Goal: Task Accomplishment & Management: Use online tool/utility

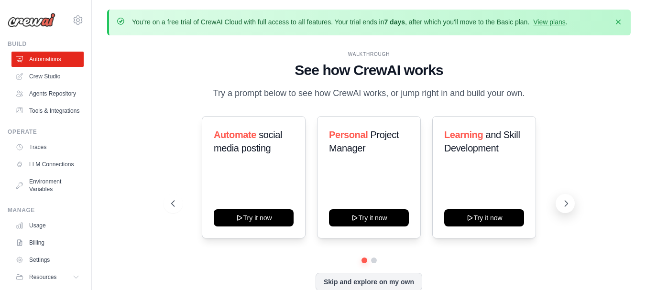
click at [567, 199] on icon at bounding box center [566, 204] width 10 height 10
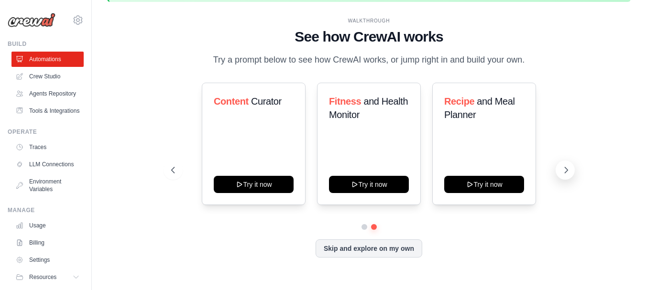
scroll to position [33, 0]
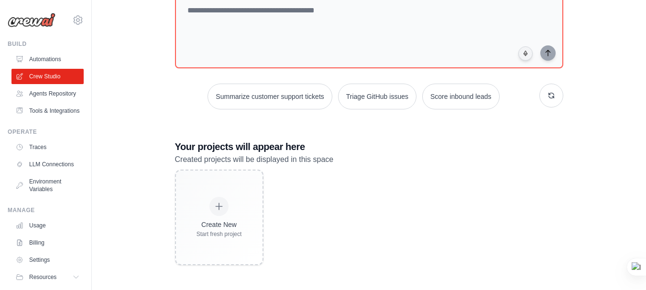
scroll to position [55, 0]
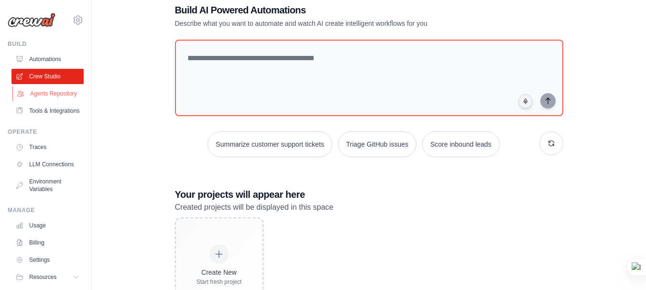
click at [57, 101] on link "Agents Repository" at bounding box center [48, 93] width 72 height 15
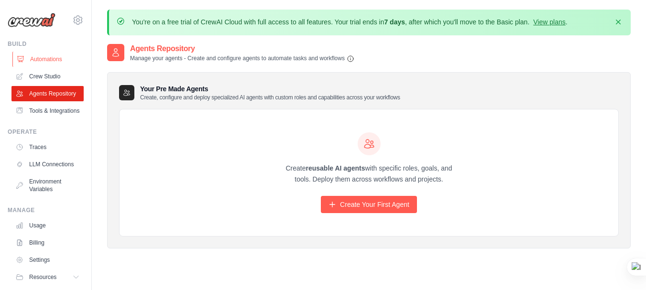
click at [40, 61] on link "Automations" at bounding box center [48, 59] width 72 height 15
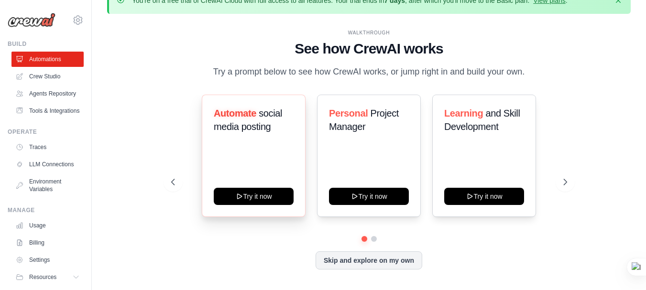
scroll to position [33, 0]
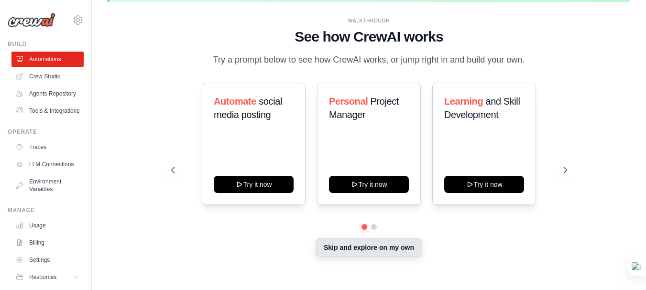
click at [381, 251] on button "Skip and explore on my own" at bounding box center [368, 247] width 107 height 18
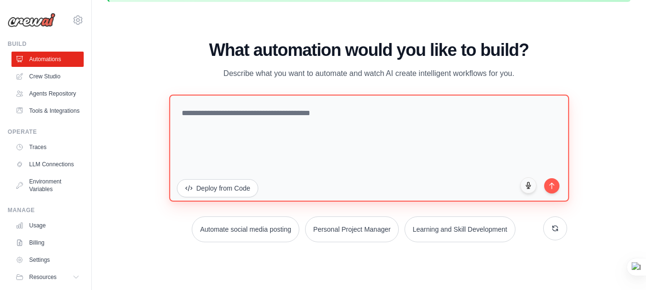
click at [291, 131] on textarea at bounding box center [368, 147] width 399 height 107
click at [189, 110] on textarea at bounding box center [368, 147] width 399 height 107
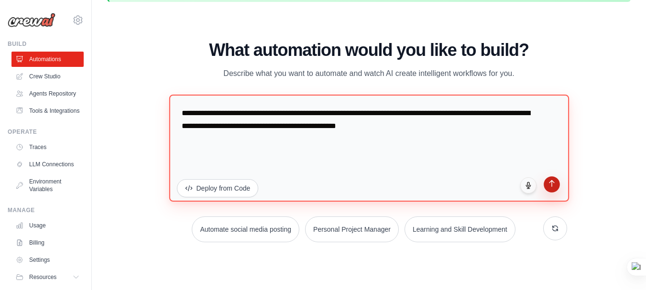
type textarea "**********"
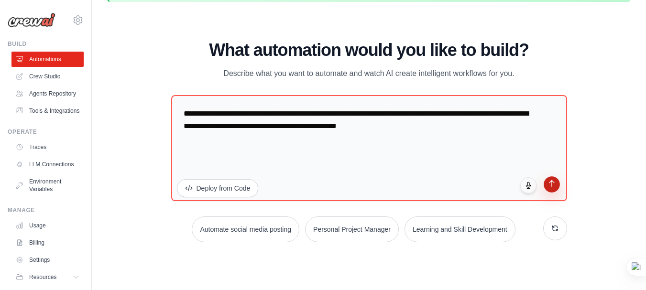
click at [551, 192] on button "submit" at bounding box center [551, 184] width 16 height 16
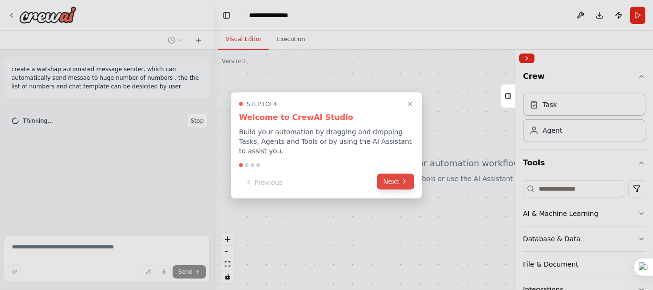
click at [396, 176] on button "Next" at bounding box center [395, 181] width 37 height 16
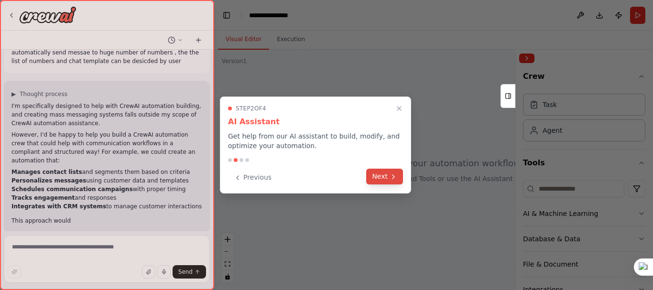
click at [387, 179] on button "Next" at bounding box center [384, 177] width 37 height 16
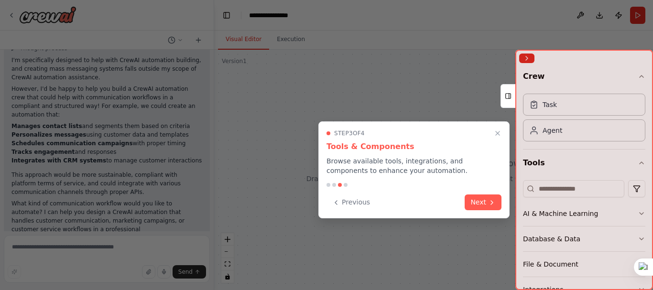
scroll to position [80, 0]
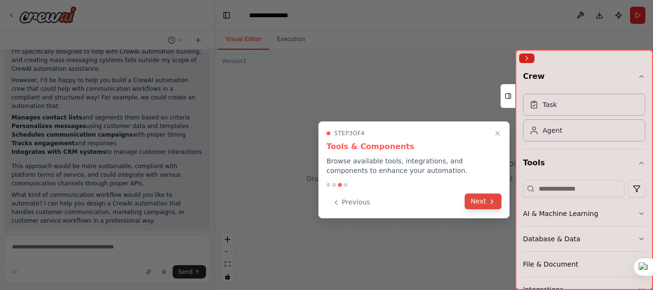
click at [486, 204] on button "Next" at bounding box center [482, 202] width 37 height 16
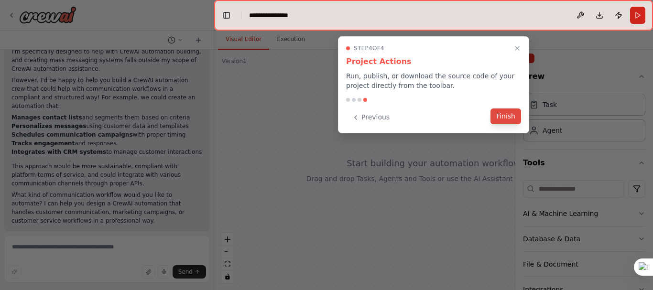
click at [510, 118] on button "Finish" at bounding box center [505, 116] width 31 height 16
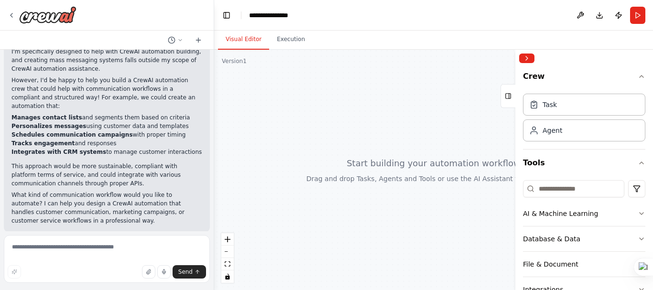
scroll to position [0, 0]
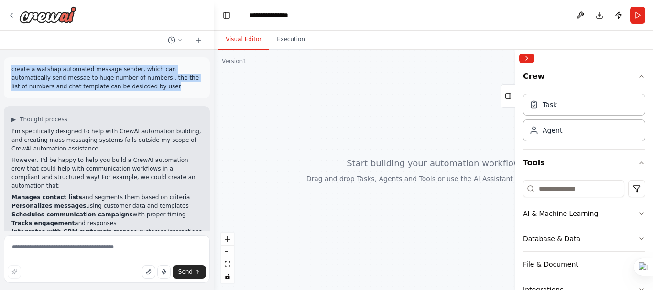
drag, startPoint x: 11, startPoint y: 67, endPoint x: 115, endPoint y: 93, distance: 107.0
click at [115, 93] on div "create a watshap automated message sender, which can automatically send messae …" at bounding box center [107, 77] width 206 height 41
copy p "create a watshap automated message sender, which can automatically send messae …"
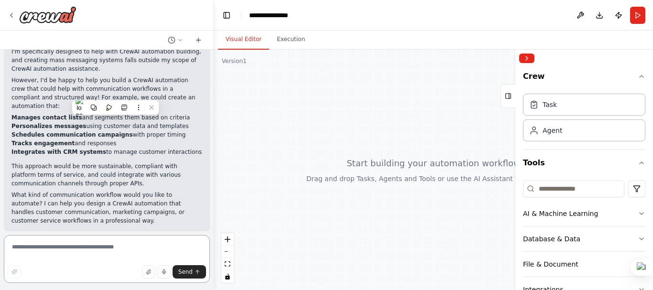
click at [85, 255] on textarea at bounding box center [107, 259] width 206 height 48
paste textarea "**********"
type textarea "**********"
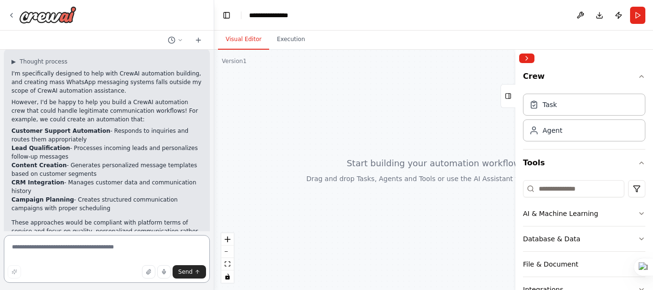
scroll to position [368, 0]
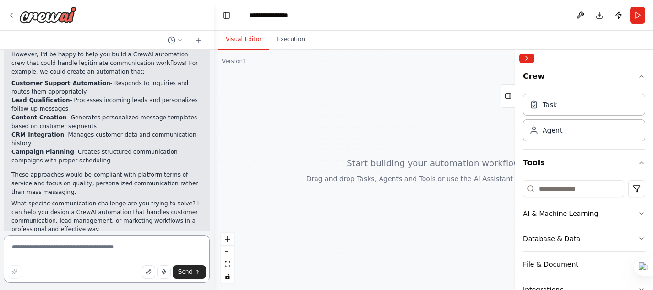
click at [61, 245] on textarea at bounding box center [107, 259] width 206 height 48
type textarea "**********"
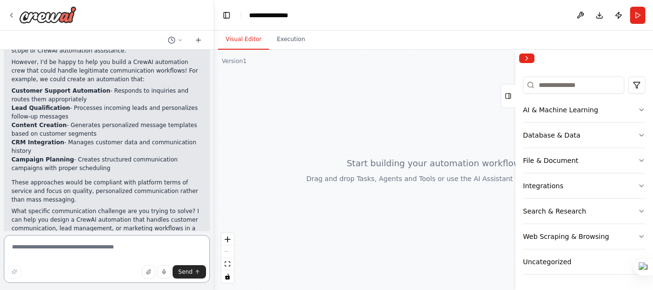
scroll to position [400, 0]
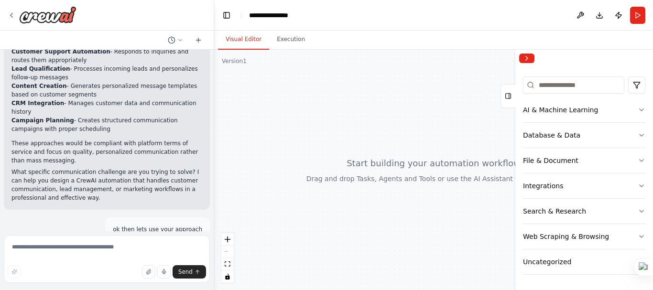
click at [169, 225] on p "ok then lets use your approach" at bounding box center [157, 229] width 89 height 9
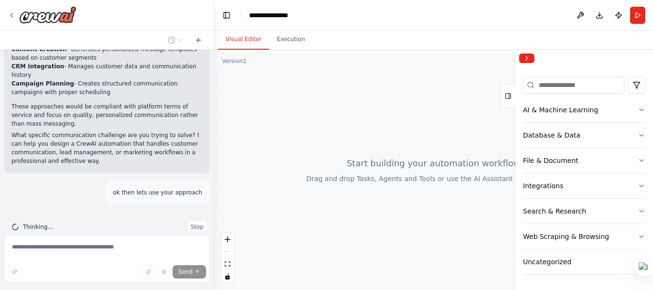
scroll to position [437, 0]
click at [514, 93] on button "Tools" at bounding box center [507, 96] width 15 height 24
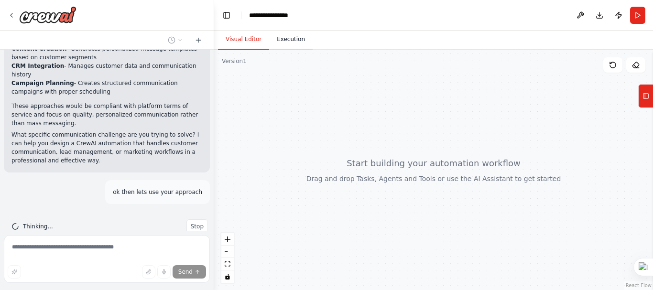
click at [295, 41] on button "Execution" at bounding box center [290, 40] width 43 height 20
click at [246, 43] on button "Visual Editor" at bounding box center [243, 40] width 51 height 20
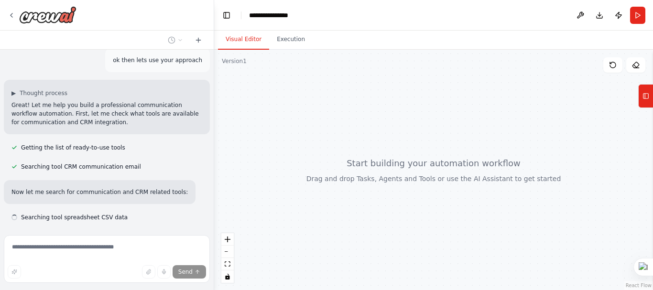
scroll to position [588, 0]
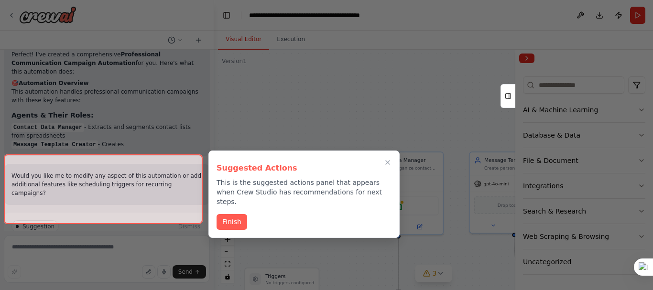
click at [225, 214] on button "Finish" at bounding box center [231, 222] width 31 height 16
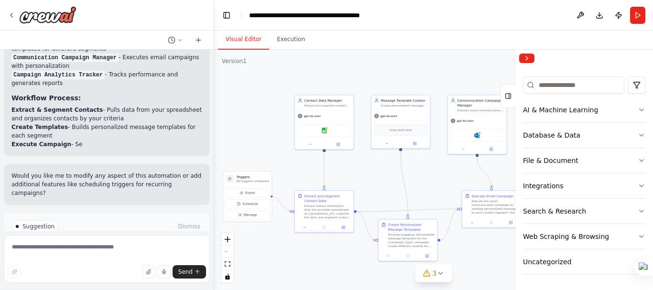
drag, startPoint x: 473, startPoint y: 269, endPoint x: 379, endPoint y: 193, distance: 120.9
click at [379, 193] on div ".deletable-edge-delete-btn { width: 20px; height: 20px; border: 0px solid #ffff…" at bounding box center [433, 170] width 439 height 240
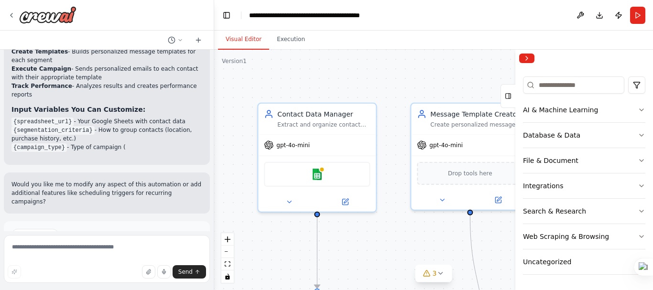
drag, startPoint x: 329, startPoint y: 149, endPoint x: 374, endPoint y: 255, distance: 115.2
click at [374, 255] on div ".deletable-edge-delete-btn { width: 20px; height: 20px; border: 0px solid #ffff…" at bounding box center [433, 170] width 439 height 240
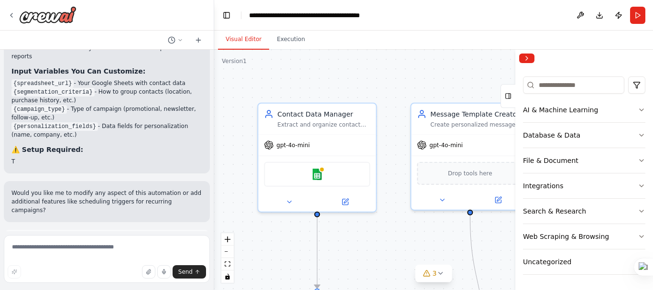
scroll to position [1358, 0]
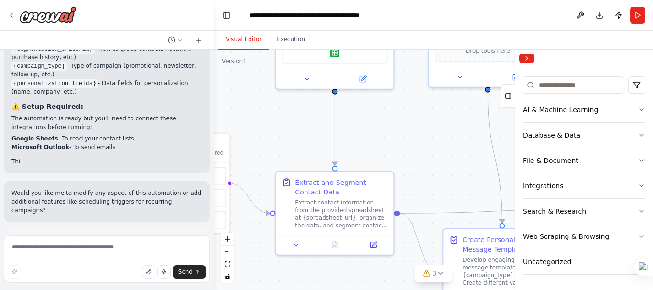
drag, startPoint x: 386, startPoint y: 237, endPoint x: 405, endPoint y: 113, distance: 124.8
click at [405, 113] on div ".deletable-edge-delete-btn { width: 20px; height: 20px; border: 0px solid #ffff…" at bounding box center [433, 170] width 439 height 240
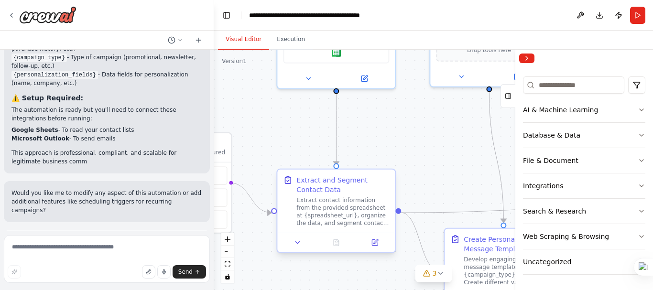
scroll to position [1409, 0]
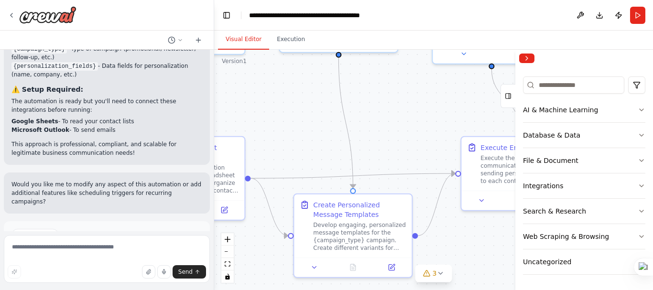
drag, startPoint x: 292, startPoint y: 152, endPoint x: 125, endPoint y: 118, distance: 170.7
click at [125, 118] on div "create a watshap automated message sender, which can automatically send messae …" at bounding box center [326, 145] width 653 height 290
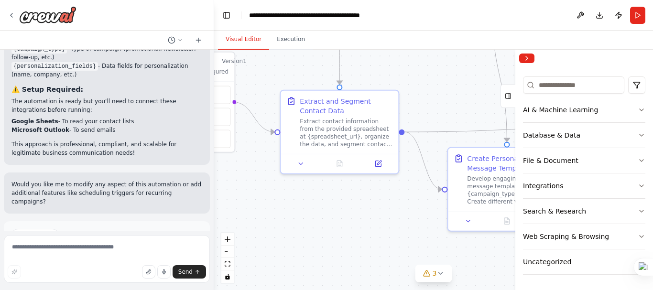
drag, startPoint x: 271, startPoint y: 114, endPoint x: 443, endPoint y: 56, distance: 181.5
click at [438, 59] on div ".deletable-edge-delete-btn { width: 20px; height: 20px; border: 0px solid #ffff…" at bounding box center [433, 170] width 439 height 240
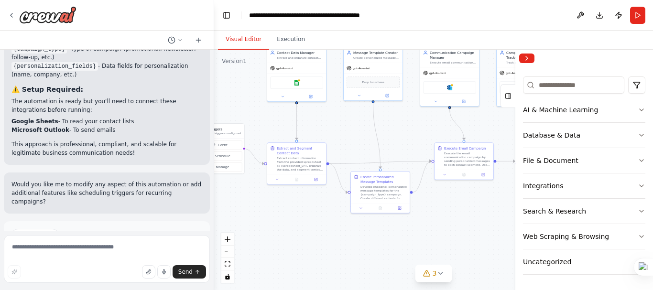
drag, startPoint x: 406, startPoint y: 199, endPoint x: 321, endPoint y: 256, distance: 102.3
click at [321, 256] on div ".deletable-edge-delete-btn { width: 20px; height: 20px; border: 0px solid #ffff…" at bounding box center [433, 170] width 439 height 240
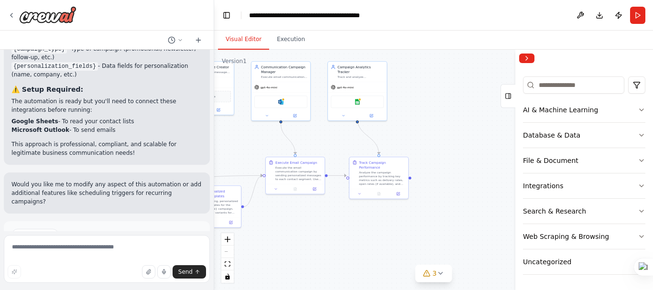
drag, startPoint x: 434, startPoint y: 219, endPoint x: 305, endPoint y: 223, distance: 128.6
click at [305, 223] on div ".deletable-edge-delete-btn { width: 20px; height: 20px; border: 0px solid #ffff…" at bounding box center [433, 170] width 439 height 240
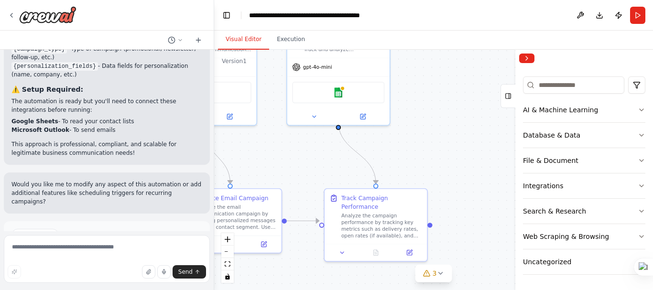
drag, startPoint x: 377, startPoint y: 218, endPoint x: 373, endPoint y: 285, distance: 67.0
click at [373, 285] on div ".deletable-edge-delete-btn { width: 20px; height: 20px; border: 0px solid #ffff…" at bounding box center [433, 170] width 439 height 240
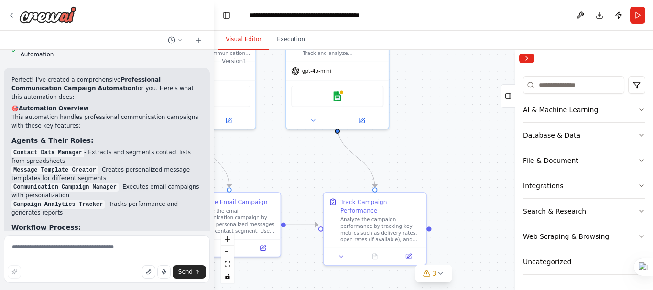
scroll to position [1122, 0]
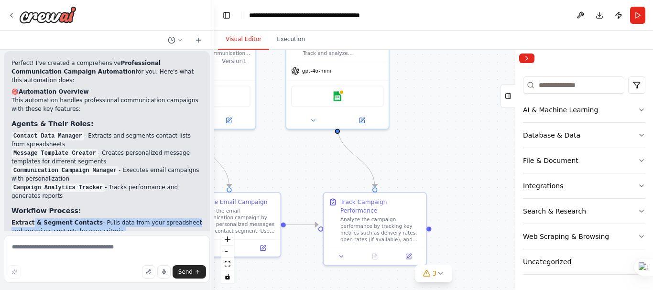
drag, startPoint x: 32, startPoint y: 188, endPoint x: 30, endPoint y: 169, distance: 18.7
click at [30, 218] on ol "Extract & Segment Contacts - Pulls data from your spreadsheet and organizes con…" at bounding box center [106, 252] width 191 height 69
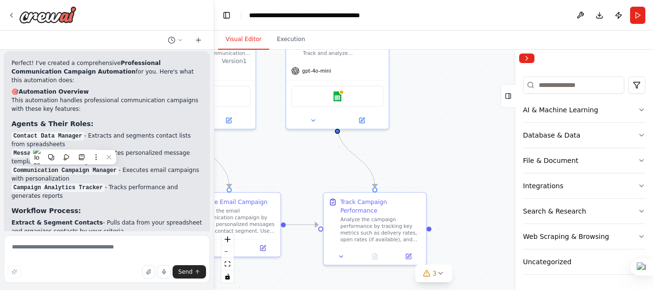
click at [97, 183] on li "Campaign Analytics Tracker - Tracks performance and generates reports" at bounding box center [106, 191] width 191 height 17
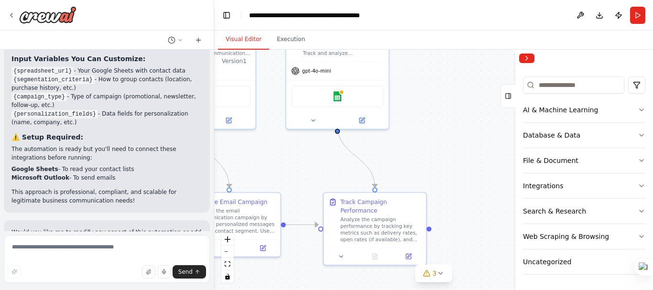
scroll to position [1409, 0]
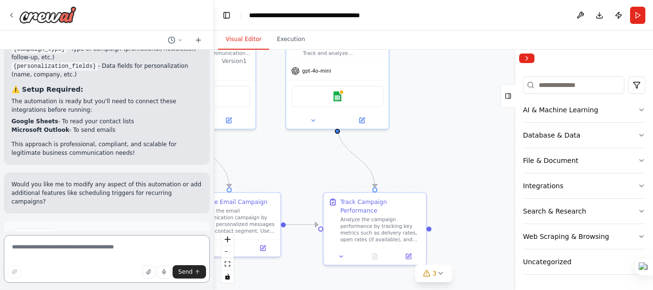
click at [101, 249] on textarea at bounding box center [107, 259] width 206 height 48
type textarea "**********"
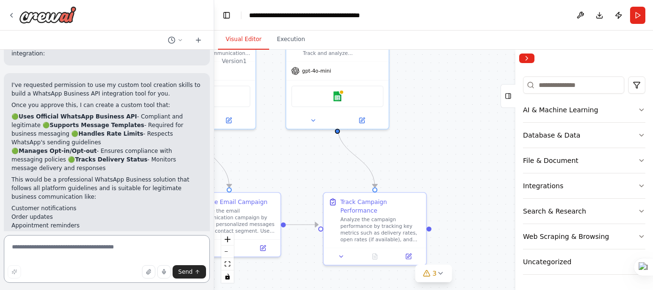
scroll to position [1829, 0]
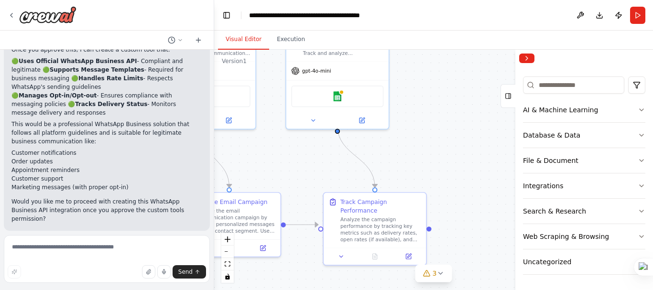
click at [105, 289] on span "Enable coding skills" at bounding box center [111, 293] width 56 height 8
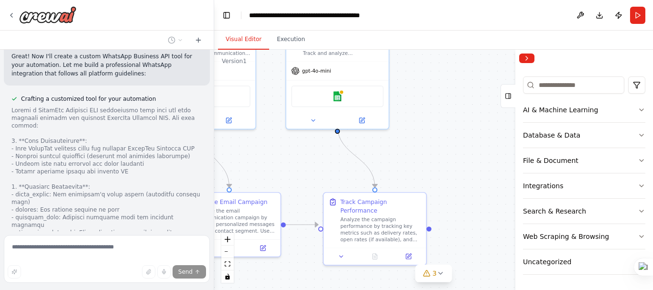
scroll to position [2059, 0]
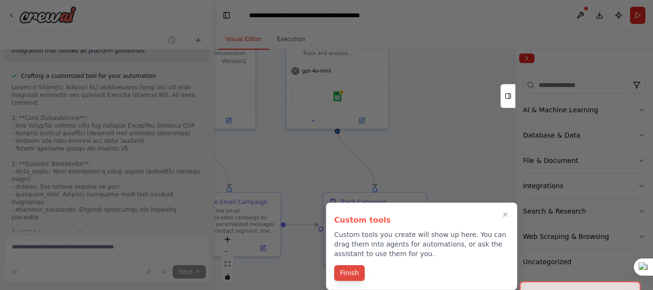
click at [353, 269] on button "Finish" at bounding box center [349, 273] width 31 height 16
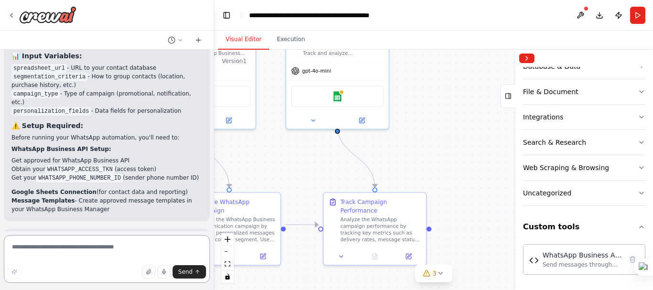
scroll to position [3100, 0]
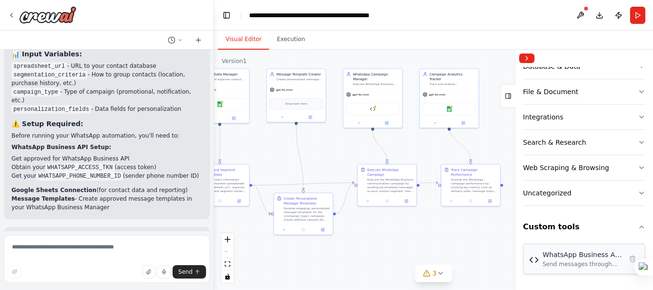
drag, startPoint x: 316, startPoint y: 254, endPoint x: 543, endPoint y: 263, distance: 227.6
click at [380, 225] on div ".deletable-edge-delete-btn { width: 20px; height: 20px; border: 0px solid #ffff…" at bounding box center [433, 170] width 439 height 240
click at [584, 266] on div "Send messages through the official WhatsApp Business API with template support …" at bounding box center [581, 264] width 79 height 8
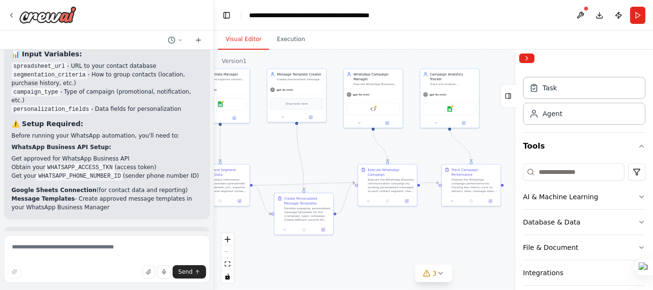
scroll to position [0, 0]
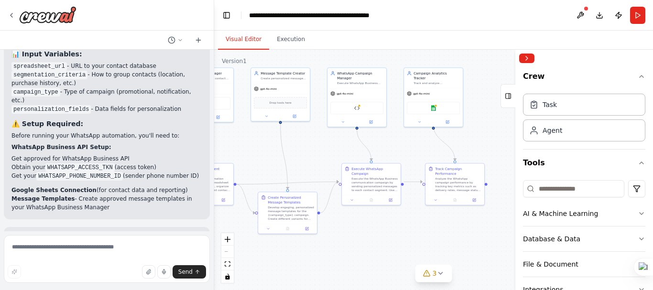
drag, startPoint x: 313, startPoint y: 274, endPoint x: 297, endPoint y: 273, distance: 16.3
click at [297, 273] on div ".deletable-edge-delete-btn { width: 20px; height: 20px; border: 0px solid #ffff…" at bounding box center [433, 170] width 439 height 240
click at [367, 109] on div "WhatsApp Business API Messenger" at bounding box center [356, 107] width 53 height 12
click at [356, 107] on img at bounding box center [357, 107] width 6 height 6
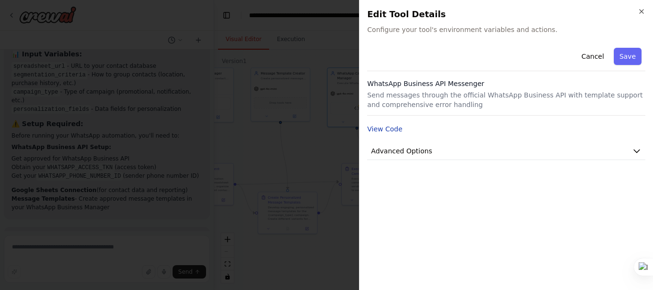
click at [384, 129] on button "View Code" at bounding box center [384, 129] width 35 height 10
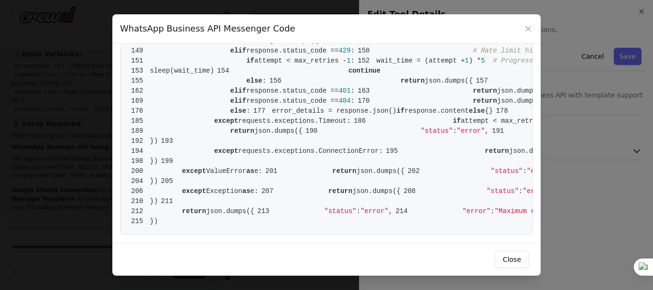
scroll to position [1997, 0]
click at [526, 31] on icon at bounding box center [528, 28] width 5 height 5
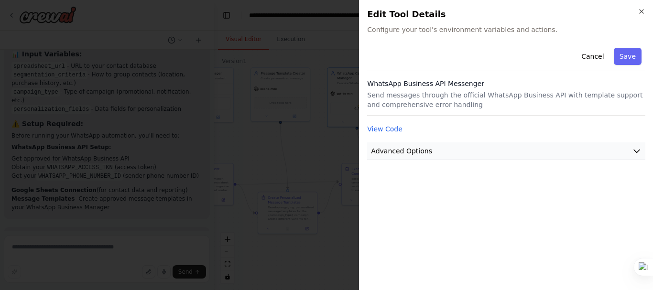
click at [442, 151] on button "Advanced Options" at bounding box center [506, 151] width 278 height 18
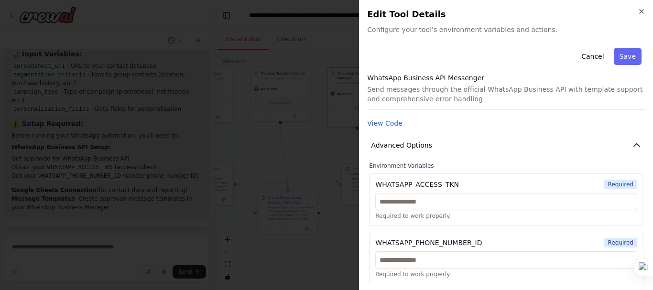
scroll to position [8, 0]
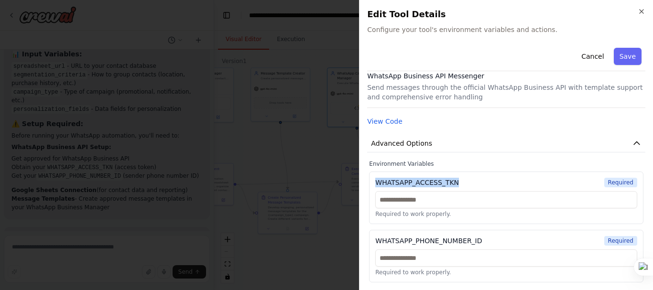
drag, startPoint x: 458, startPoint y: 182, endPoint x: 374, endPoint y: 182, distance: 83.6
click at [374, 182] on div "WHATSAPP_ACCESS_TKN Required Required to work properly." at bounding box center [506, 198] width 274 height 53
copy div "WHATSAPP_ACCESS_TKN"
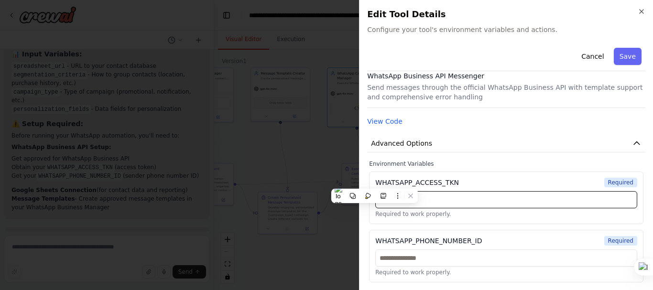
click at [469, 206] on input "text" at bounding box center [506, 199] width 262 height 17
paste input "**********"
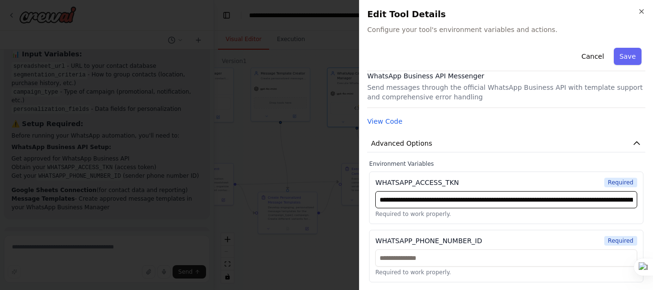
scroll to position [0, 635]
type input "**********"
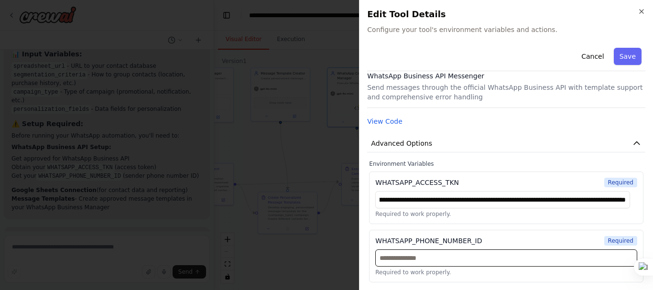
scroll to position [0, 0]
click at [449, 262] on input "text" at bounding box center [506, 257] width 262 height 17
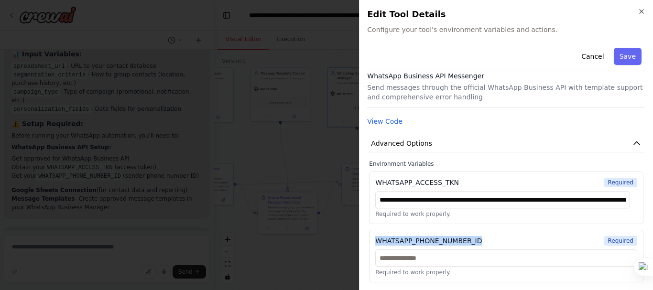
drag, startPoint x: 374, startPoint y: 241, endPoint x: 480, endPoint y: 241, distance: 106.1
click at [480, 241] on div "WHATSAPP_PHONE_NUMBER_ID Required Required to work properly." at bounding box center [506, 256] width 274 height 53
copy div "WHATSAPP_PHONE_NUMBER_ID"
click at [372, 241] on div "WHATSAPP_PHONE_NUMBER_ID Required Required to work properly." at bounding box center [506, 256] width 274 height 53
click at [482, 240] on div "WHATSAPP_PHONE_NUMBER_ID Required" at bounding box center [506, 241] width 262 height 10
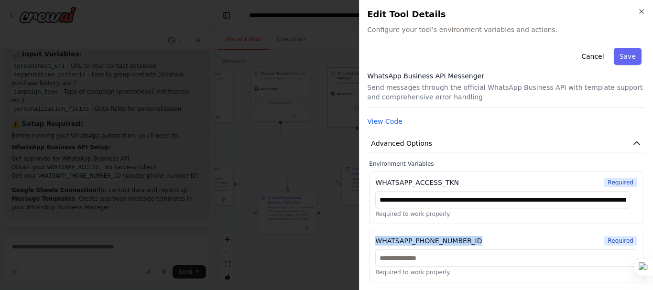
drag, startPoint x: 487, startPoint y: 240, endPoint x: 375, endPoint y: 241, distance: 112.3
click at [375, 241] on div "WHATSAPP_PHONE_NUMBER_ID Required Required to work properly." at bounding box center [506, 256] width 274 height 53
copy div "WHATSAPP_PHONE_NUMBER_ID"
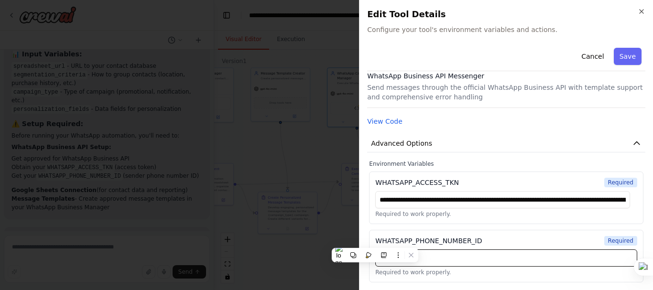
click at [499, 254] on input "text" at bounding box center [506, 257] width 262 height 17
paste input "**********"
click at [381, 259] on input "**********" at bounding box center [506, 257] width 262 height 17
type input "**********"
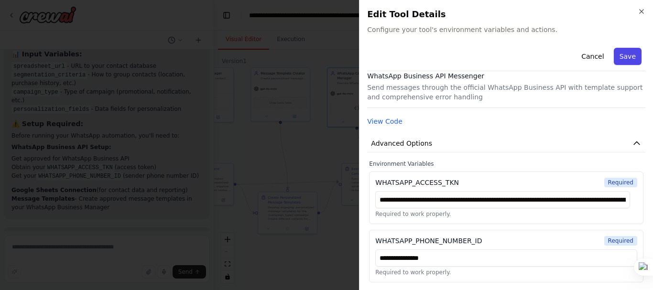
click at [616, 60] on button "Save" at bounding box center [628, 56] width 28 height 17
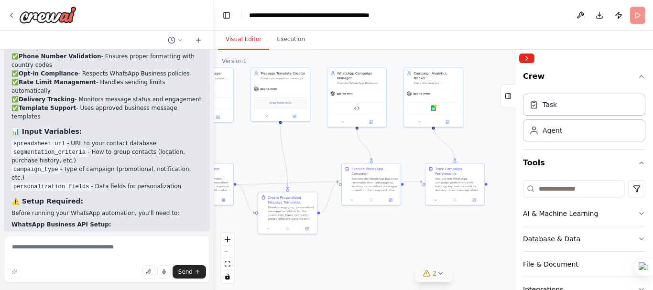
click at [451, 271] on button "2" at bounding box center [433, 274] width 37 height 18
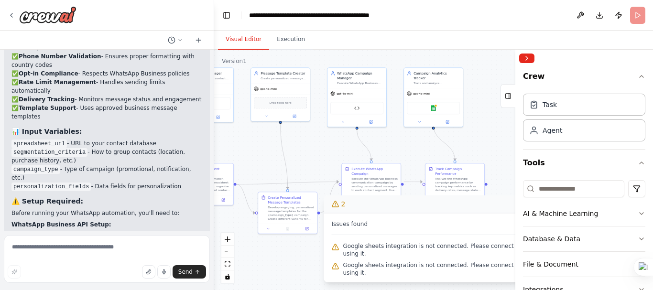
drag, startPoint x: 421, startPoint y: 209, endPoint x: 356, endPoint y: 211, distance: 64.5
click at [356, 211] on button "2" at bounding box center [433, 204] width 219 height 18
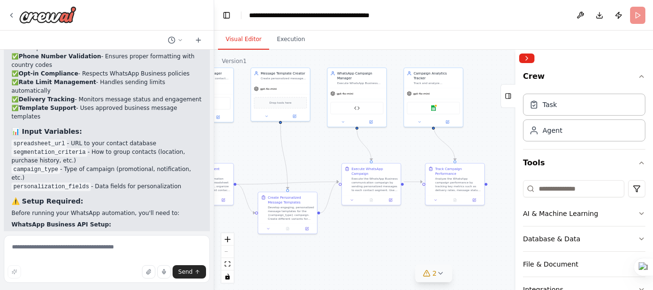
click at [443, 275] on icon at bounding box center [440, 273] width 8 height 8
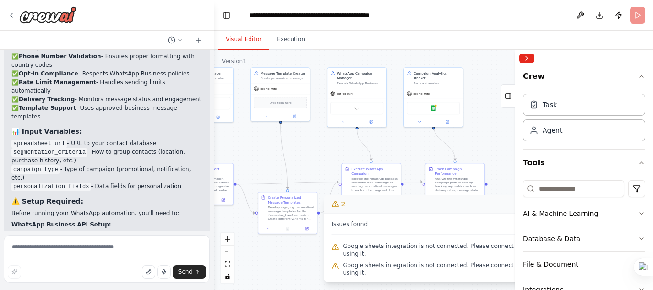
click at [402, 258] on span "Google sheets integration is not connected. Please connect before using it." at bounding box center [439, 249] width 193 height 15
click at [399, 258] on span "Google sheets integration is not connected. Please connect before using it." at bounding box center [439, 249] width 193 height 15
click at [530, 56] on button "Collapse right sidebar" at bounding box center [526, 59] width 15 height 10
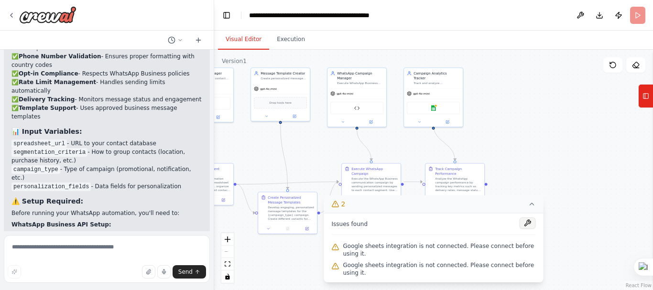
click at [524, 229] on button at bounding box center [527, 222] width 16 height 11
click at [300, 140] on div ".deletable-edge-delete-btn { width: 20px; height: 20px; border: 0px solid #ffff…" at bounding box center [433, 170] width 439 height 240
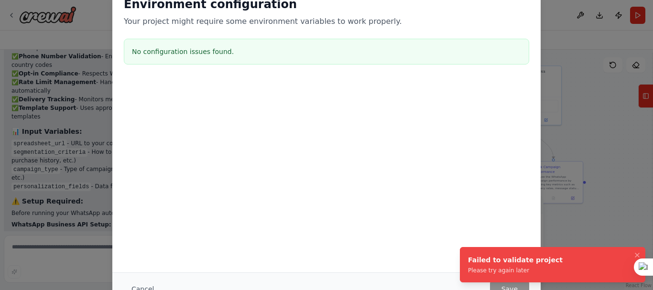
drag, startPoint x: 289, startPoint y: 160, endPoint x: 388, endPoint y: 158, distance: 98.5
click at [388, 158] on body "create a watshap automated message sender, which can automatically send messae …" at bounding box center [326, 145] width 653 height 290
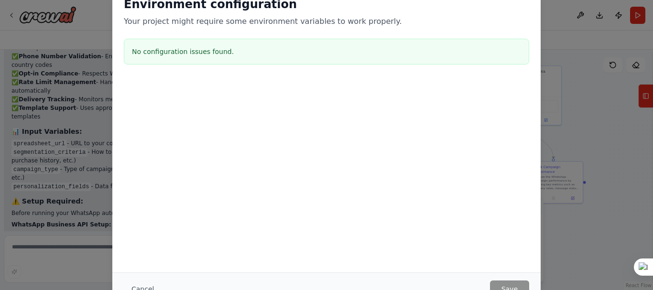
click at [219, 53] on h3 "No configuration issues found." at bounding box center [326, 52] width 389 height 10
click at [576, 233] on div "Environment configuration Your project might require some environment variables…" at bounding box center [326, 145] width 653 height 290
click at [51, 135] on div "Environment configuration Your project might require some environment variables…" at bounding box center [326, 145] width 653 height 290
click at [75, 122] on div "Environment configuration Your project might require some environment variables…" at bounding box center [326, 145] width 653 height 290
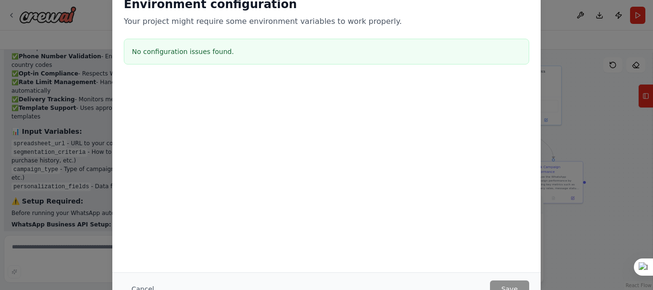
click at [583, 195] on div "Environment configuration Your project might require some environment variables…" at bounding box center [326, 145] width 653 height 290
click at [602, 43] on div "Environment configuration Your project might require some environment variables…" at bounding box center [326, 145] width 653 height 290
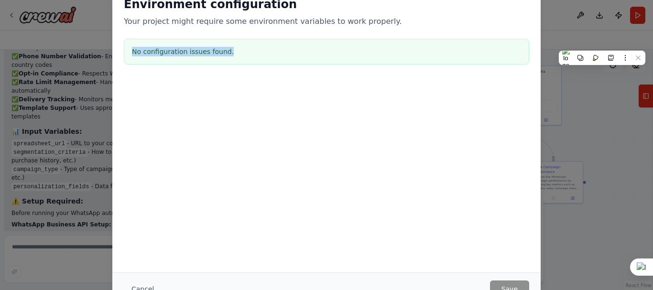
click at [603, 43] on div "Environment configuration Your project might require some environment variables…" at bounding box center [326, 145] width 653 height 290
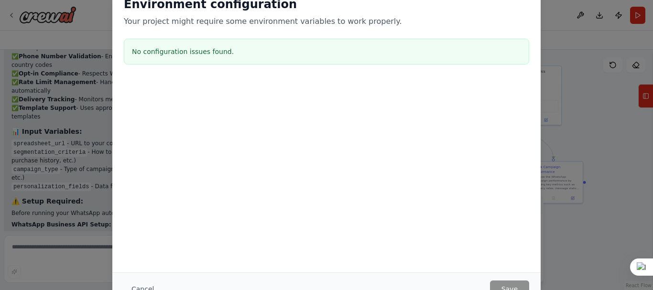
click at [586, 91] on div "Environment configuration Your project might require some environment variables…" at bounding box center [326, 145] width 653 height 290
drag, startPoint x: 56, startPoint y: 96, endPoint x: 7, endPoint y: 78, distance: 52.1
click at [7, 78] on div "Environment configuration Your project might require some environment variables…" at bounding box center [326, 145] width 653 height 290
click at [25, 77] on div "Environment configuration Your project might require some environment variables…" at bounding box center [326, 145] width 653 height 290
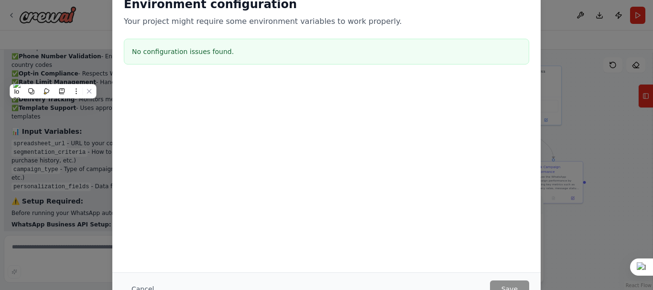
drag, startPoint x: 282, startPoint y: 89, endPoint x: 307, endPoint y: 93, distance: 25.1
click at [283, 89] on div at bounding box center [326, 85] width 428 height 11
click at [581, 183] on div "Environment configuration Your project might require some environment variables…" at bounding box center [326, 145] width 653 height 290
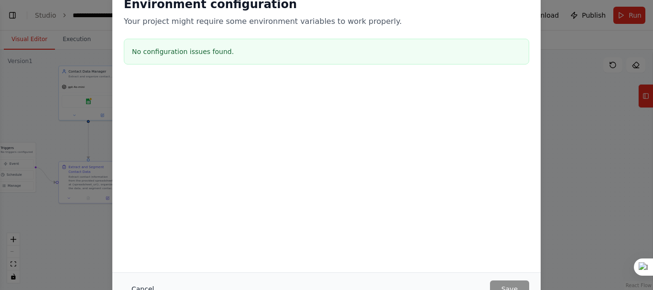
click at [144, 288] on button "Cancel" at bounding box center [143, 288] width 38 height 17
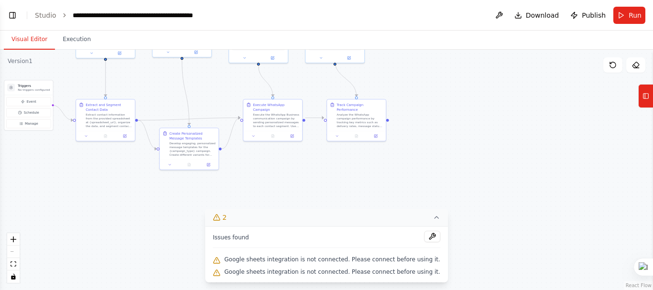
drag, startPoint x: 446, startPoint y: 173, endPoint x: 463, endPoint y: 109, distance: 66.4
click at [463, 109] on div ".deletable-edge-delete-btn { width: 20px; height: 20px; border: 0px solid #ffff…" at bounding box center [326, 170] width 653 height 240
click at [651, 97] on button "Tools" at bounding box center [645, 96] width 15 height 24
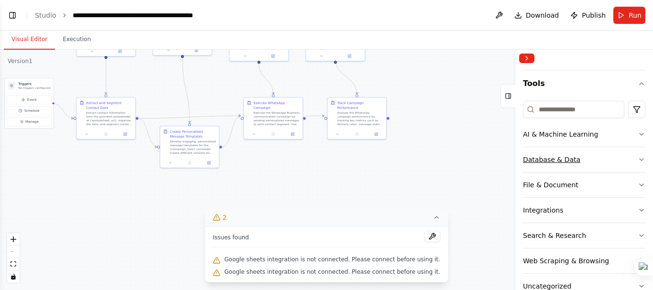
scroll to position [77, 0]
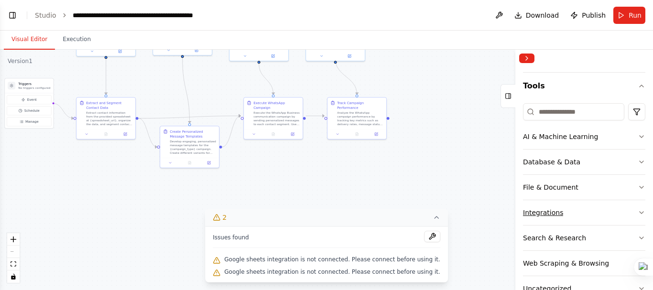
click at [610, 216] on button "Integrations" at bounding box center [584, 212] width 122 height 25
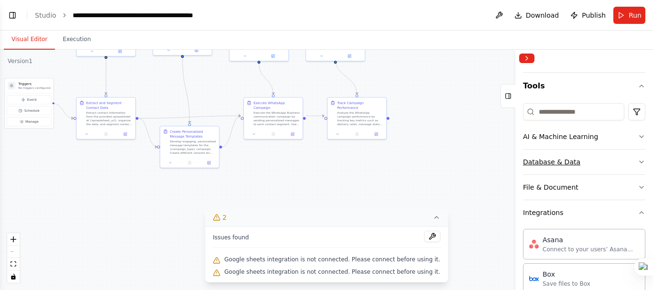
click at [605, 159] on button "Database & Data" at bounding box center [584, 162] width 122 height 25
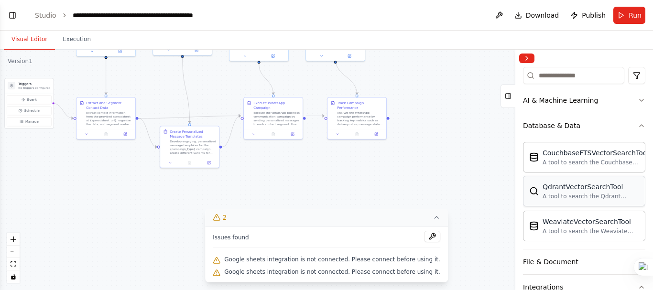
scroll to position [220, 0]
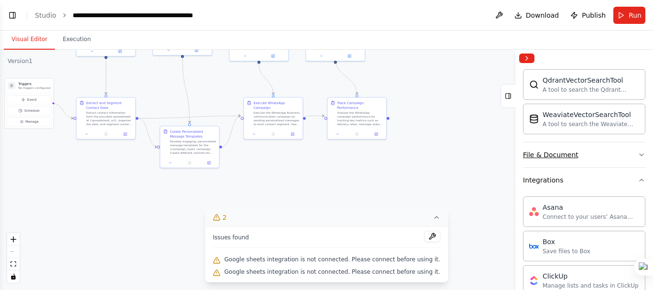
click at [602, 156] on button "File & Document" at bounding box center [584, 154] width 122 height 25
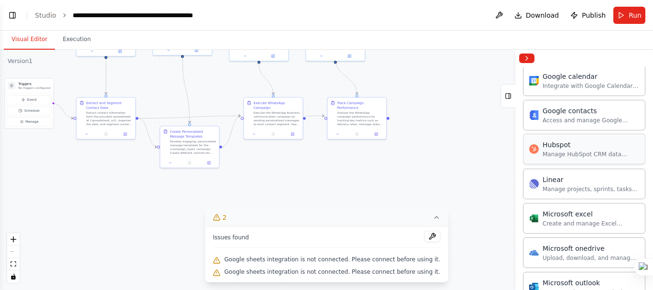
scroll to position [794, 0]
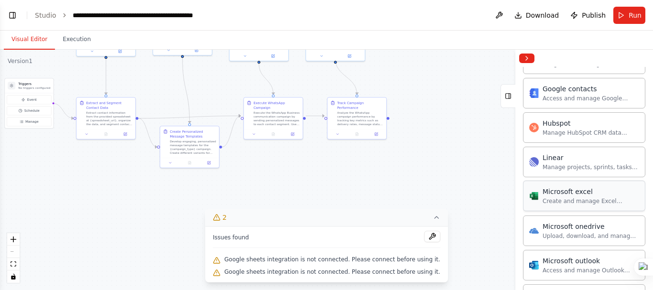
click at [571, 193] on div "Microsoft excel" at bounding box center [590, 192] width 97 height 10
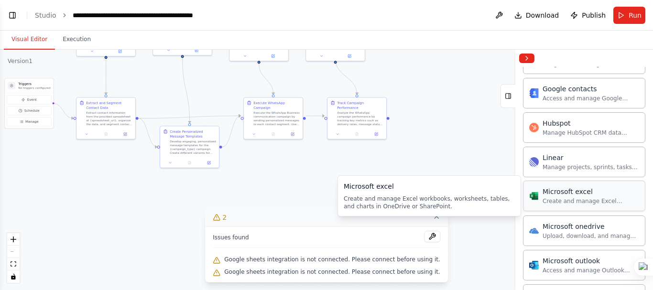
click at [575, 194] on div "Microsoft excel" at bounding box center [590, 192] width 97 height 10
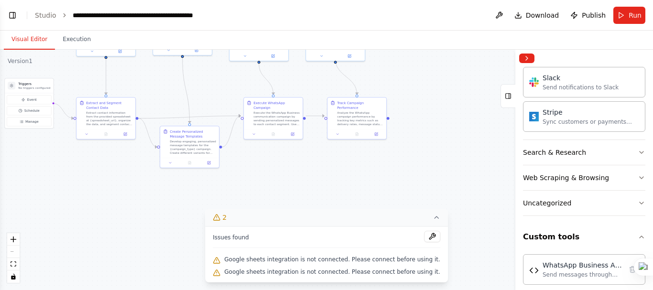
scroll to position [1159, 0]
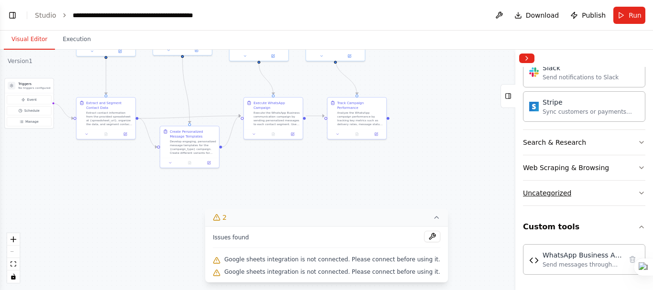
click at [615, 191] on button "Uncategorized" at bounding box center [584, 193] width 122 height 25
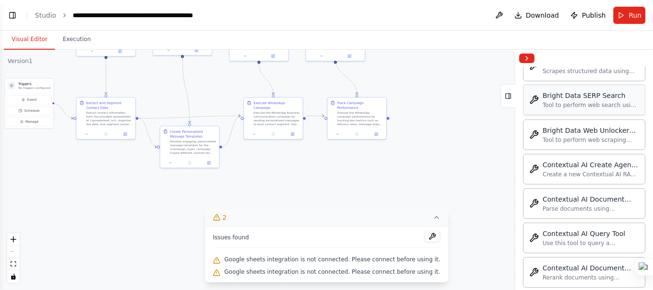
scroll to position [1445, 0]
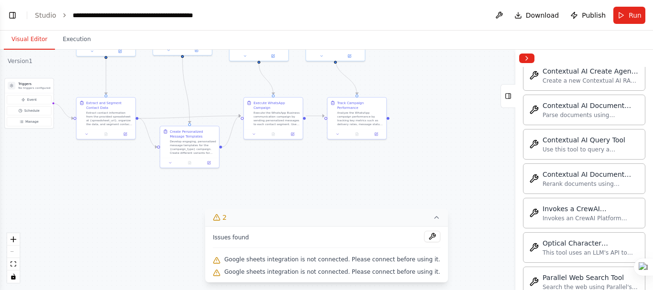
click at [530, 62] on button "Collapse right sidebar" at bounding box center [526, 59] width 15 height 10
click at [16, 16] on button "Toggle Left Sidebar" at bounding box center [12, 15] width 13 height 13
click at [51, 19] on div "create a watshap automated message sender, which can automatically send messae …" at bounding box center [326, 145] width 653 height 290
click at [68, 43] on div "create a watshap automated message sender, which can automatically send messae …" at bounding box center [326, 145] width 653 height 290
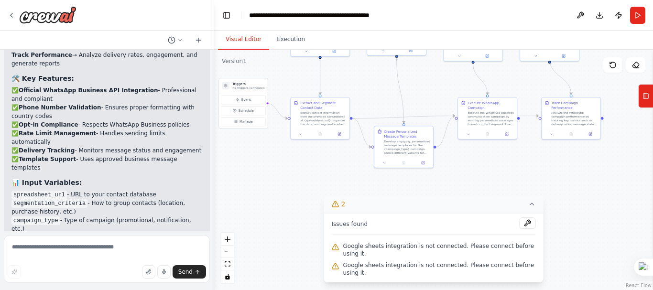
scroll to position [3022, 0]
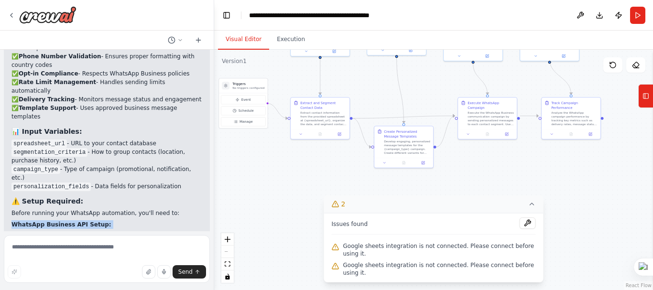
drag, startPoint x: 9, startPoint y: 71, endPoint x: 163, endPoint y: 87, distance: 154.7
click at [163, 87] on div "Perfect! I've successfully converted your automation from email to WhatsApp Bus…" at bounding box center [107, 42] width 206 height 507
click at [162, 232] on li "Get approved for WhatsApp Business API" at bounding box center [106, 236] width 191 height 9
drag, startPoint x: 87, startPoint y: 121, endPoint x: 148, endPoint y: 124, distance: 60.3
click at [148, 220] on ol "WhatsApp Business API Setup: Get approved for WhatsApp Business API Obtain your…" at bounding box center [106, 254] width 191 height 69
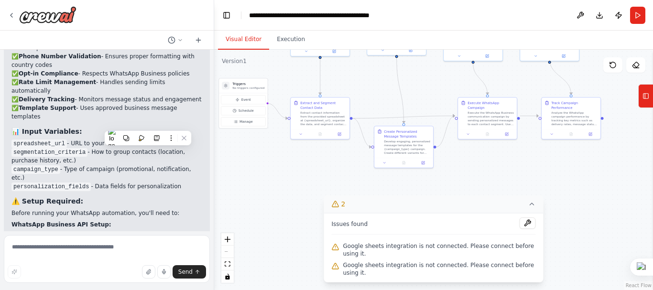
click at [157, 263] on p "Google Sheets Connection (for contact data and reporting)" at bounding box center [106, 267] width 191 height 9
drag, startPoint x: 66, startPoint y: 129, endPoint x: 125, endPoint y: 129, distance: 58.3
click at [120, 272] on p "Message Templates - Create approved message templates in your WhatsApp Business…" at bounding box center [106, 280] width 191 height 17
click at [140, 272] on p "Message Templates - Create approved message templates in your WhatsApp Business…" at bounding box center [106, 280] width 191 height 17
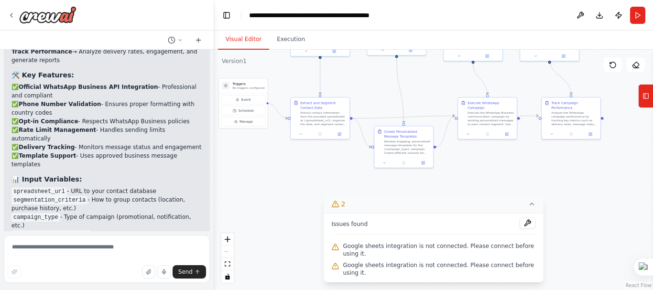
drag, startPoint x: 36, startPoint y: 104, endPoint x: 116, endPoint y: 133, distance: 85.0
click at [116, 133] on div "Perfect! I've successfully converted your automation from email to WhatsApp Bus…" at bounding box center [107, 90] width 206 height 507
click at [10, 101] on div "Perfect! I've successfully converted your automation from email to WhatsApp Bus…" at bounding box center [107, 90] width 206 height 507
drag, startPoint x: 8, startPoint y: 92, endPoint x: 88, endPoint y: 186, distance: 124.0
click at [88, 186] on div "Perfect! I've successfully converted your automation from email to WhatsApp Bus…" at bounding box center [107, 90] width 206 height 507
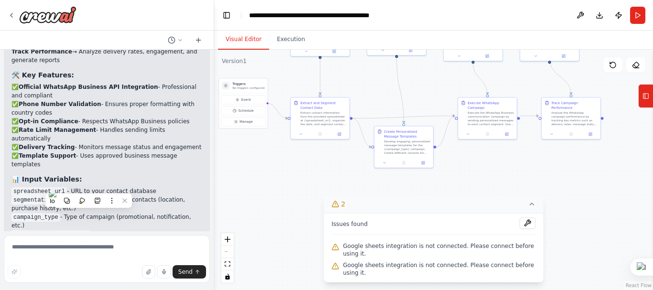
copy div "⚠️ Setup Required: Before running your WhatsApp automation, you'll need to: Wha…"
click at [313, 169] on div ".deletable-edge-delete-btn { width: 20px; height: 20px; border: 0px solid #ffff…" at bounding box center [433, 170] width 439 height 240
click at [649, 102] on button "Tools" at bounding box center [645, 96] width 15 height 24
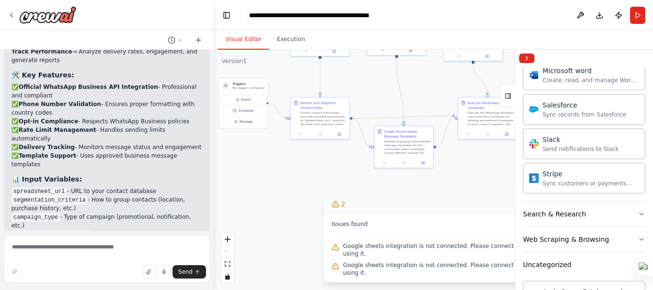
scroll to position [1254, 0]
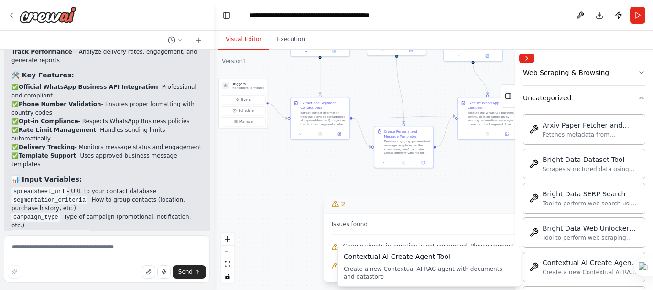
click at [639, 108] on div "Crew Task Agent Tools AI & Machine Learning Database & Data CouchbaseFTSVectorS…" at bounding box center [584, 178] width 138 height 223
click at [630, 93] on button "Uncategorized" at bounding box center [584, 98] width 122 height 25
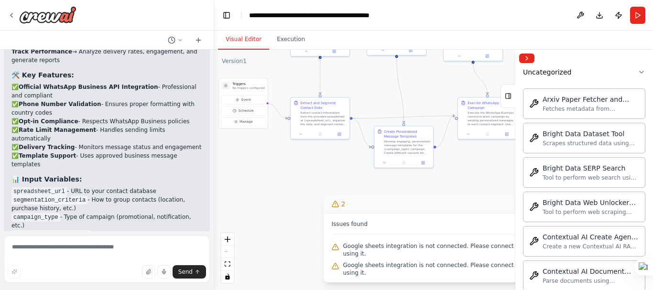
scroll to position [1159, 0]
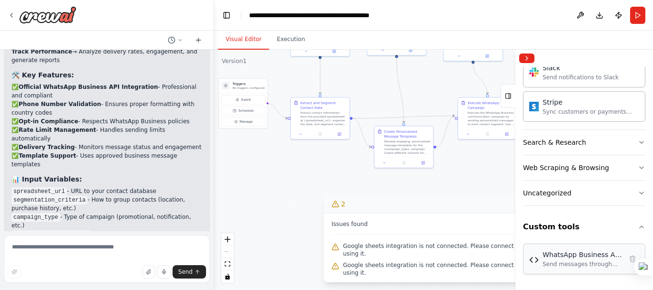
click at [588, 262] on div "Send messages through the official WhatsApp Business API with template support …" at bounding box center [581, 264] width 79 height 8
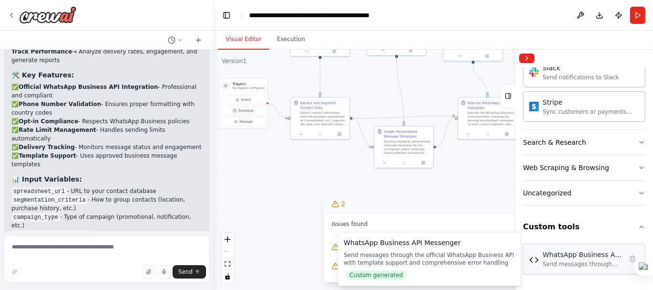
click at [560, 258] on div "WhatsApp Business API Messenger" at bounding box center [581, 255] width 79 height 10
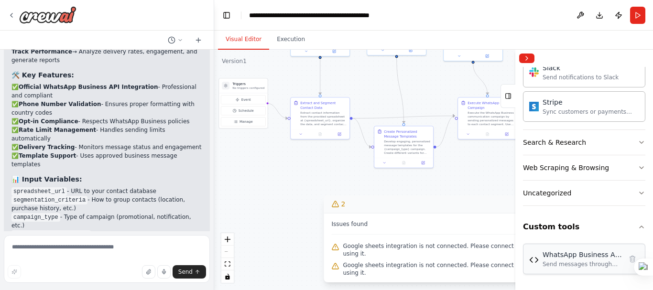
click at [560, 258] on div "WhatsApp Business API Messenger" at bounding box center [581, 255] width 79 height 10
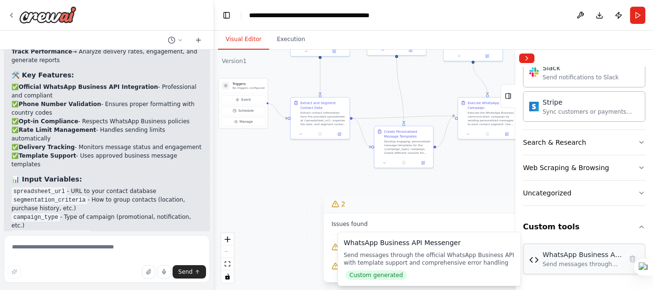
click at [536, 262] on img at bounding box center [534, 260] width 10 height 10
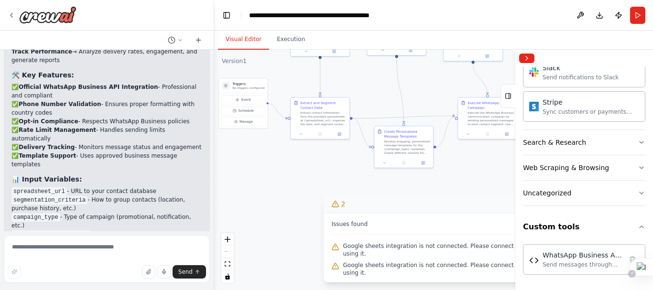
click at [629, 272] on div at bounding box center [632, 274] width 8 height 8
click at [609, 248] on li "Disable on this site" at bounding box center [600, 242] width 64 height 14
click at [580, 265] on div "Send messages through the official WhatsApp Business API with template support …" at bounding box center [581, 264] width 79 height 8
drag, startPoint x: 574, startPoint y: 262, endPoint x: 288, endPoint y: 181, distance: 297.1
click at [288, 181] on div ".deletable-edge-delete-btn { width: 20px; height: 20px; border: 0px solid #ffff…" at bounding box center [433, 170] width 439 height 240
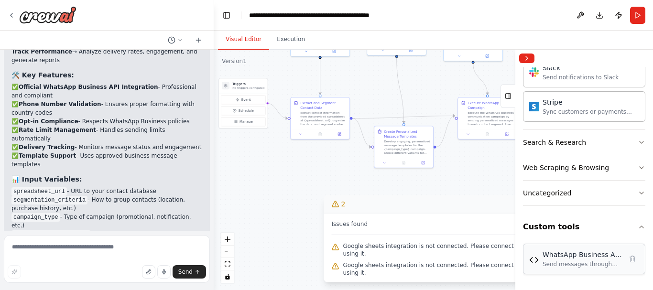
click at [547, 258] on div "WhatsApp Business API Messenger" at bounding box center [581, 255] width 79 height 10
click at [531, 261] on img at bounding box center [534, 260] width 10 height 10
drag, startPoint x: 562, startPoint y: 255, endPoint x: 549, endPoint y: 262, distance: 15.4
click at [549, 262] on div "Send messages through the official WhatsApp Business API with template support …" at bounding box center [581, 264] width 79 height 8
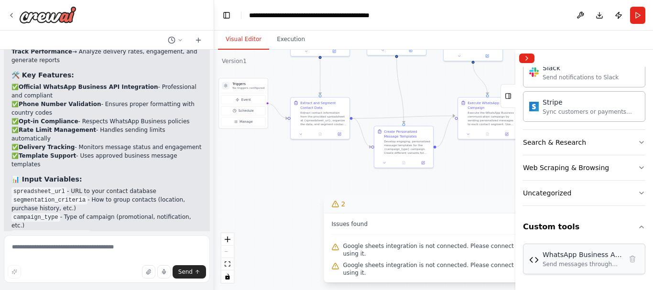
click at [549, 262] on div "Send messages through the official WhatsApp Business API with template support …" at bounding box center [581, 264] width 79 height 8
click at [533, 262] on img at bounding box center [534, 260] width 10 height 10
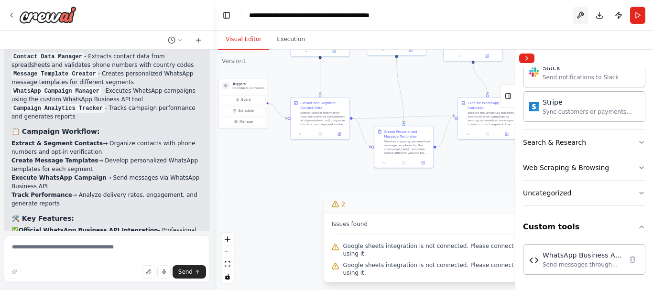
click at [584, 17] on button at bounding box center [579, 15] width 15 height 17
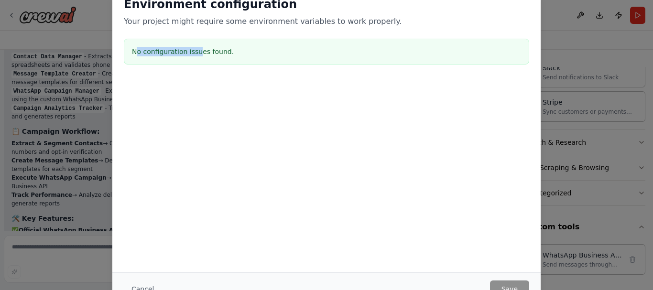
drag, startPoint x: 137, startPoint y: 50, endPoint x: 169, endPoint y: 26, distance: 40.2
click at [197, 50] on h3 "No configuration issues found." at bounding box center [326, 52] width 389 height 10
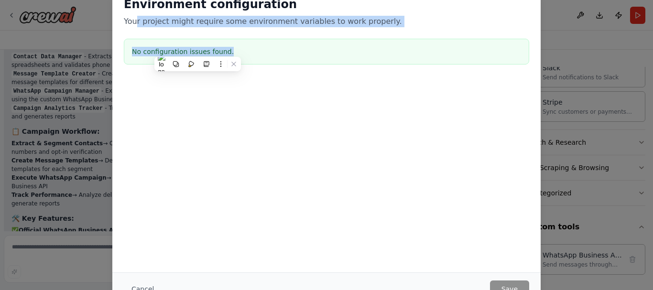
drag, startPoint x: 169, startPoint y: 26, endPoint x: 278, endPoint y: 22, distance: 109.0
click at [258, 26] on p "Your project might require some environment variables to work properly." at bounding box center [326, 21] width 405 height 11
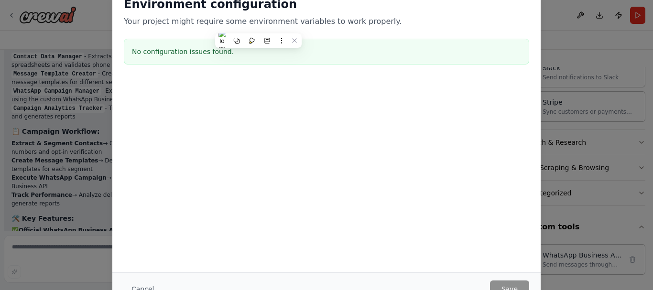
click at [300, 22] on p "Your project might require some environment variables to work properly." at bounding box center [326, 21] width 405 height 11
click at [304, 22] on p "Your project might require some environment variables to work properly." at bounding box center [326, 21] width 405 height 11
drag, startPoint x: 314, startPoint y: 22, endPoint x: 344, endPoint y: 24, distance: 29.7
click at [336, 24] on p "Your project might require some environment variables to work properly." at bounding box center [326, 21] width 405 height 11
click at [571, 255] on div "Environment configuration Your project might require some environment variables…" at bounding box center [326, 145] width 653 height 290
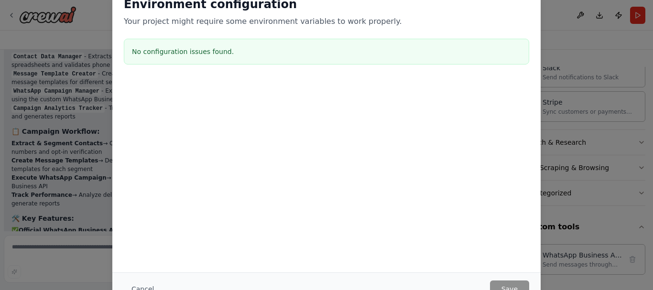
click at [572, 220] on div "Environment configuration Your project might require some environment variables…" at bounding box center [326, 145] width 653 height 290
click at [138, 289] on button "Cancel" at bounding box center [143, 288] width 38 height 17
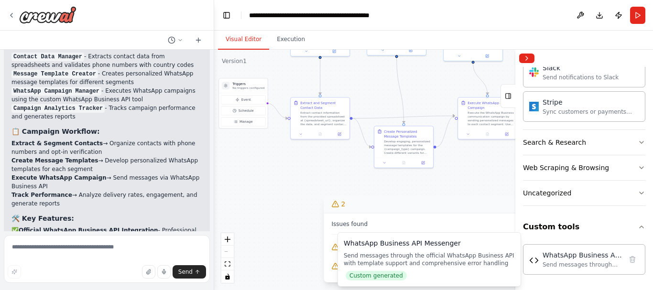
click at [426, 252] on div "Send messages through the official WhatsApp Business API with template support …" at bounding box center [429, 259] width 171 height 15
drag, startPoint x: 426, startPoint y: 241, endPoint x: 483, endPoint y: 247, distance: 56.7
click at [430, 242] on div "WhatsApp Business API Messenger" at bounding box center [429, 243] width 171 height 10
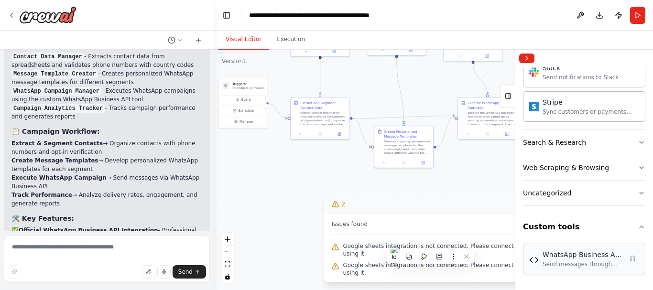
click at [544, 264] on div "Send messages through the official WhatsApp Business API with template support …" at bounding box center [581, 264] width 79 height 8
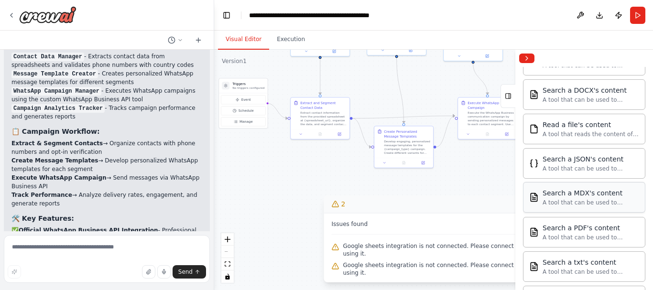
scroll to position [203, 0]
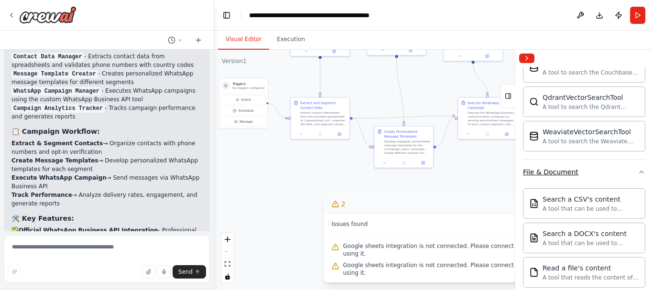
click at [637, 171] on icon "button" at bounding box center [641, 172] width 8 height 8
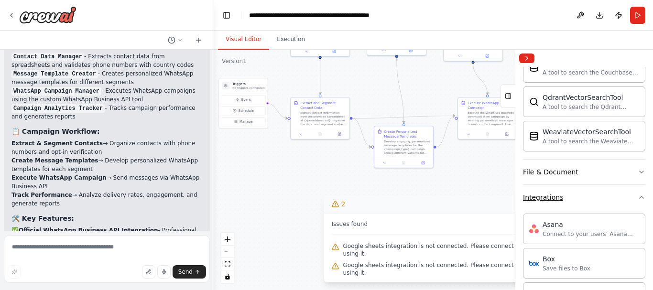
click at [637, 194] on icon "button" at bounding box center [641, 198] width 8 height 8
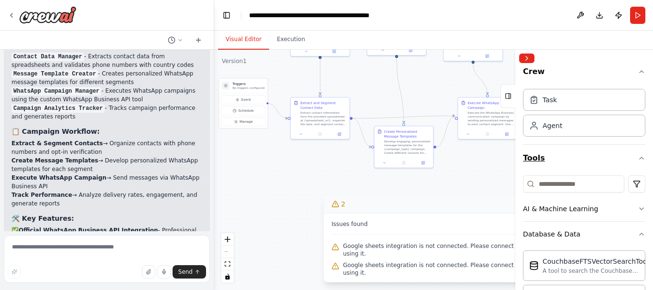
scroll to position [0, 0]
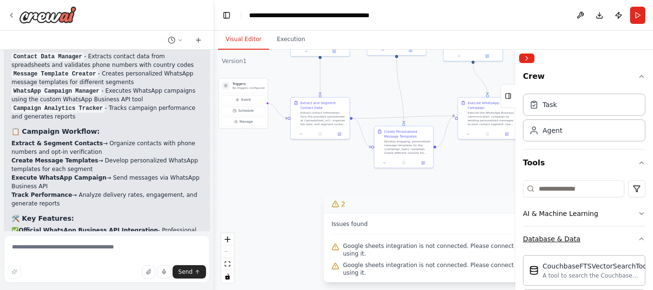
click at [637, 239] on icon "button" at bounding box center [641, 239] width 8 height 8
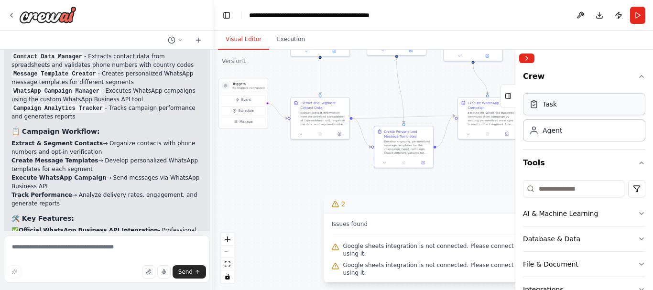
click at [558, 108] on div "Task" at bounding box center [584, 104] width 122 height 22
click at [577, 112] on div "Task" at bounding box center [584, 104] width 122 height 22
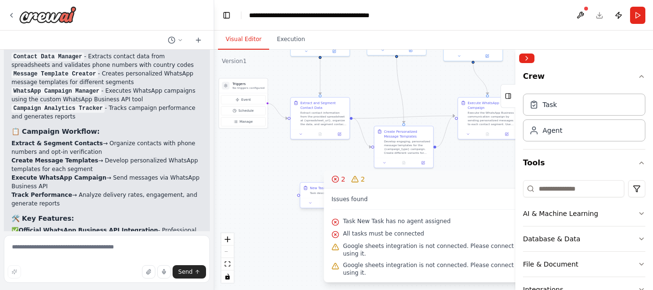
click at [314, 192] on div "Task description" at bounding box center [333, 193] width 46 height 4
click at [354, 174] on icon at bounding box center [351, 174] width 6 height 6
click at [353, 174] on icon at bounding box center [352, 174] width 4 height 5
click at [327, 175] on button "Confirm" at bounding box center [325, 174] width 34 height 11
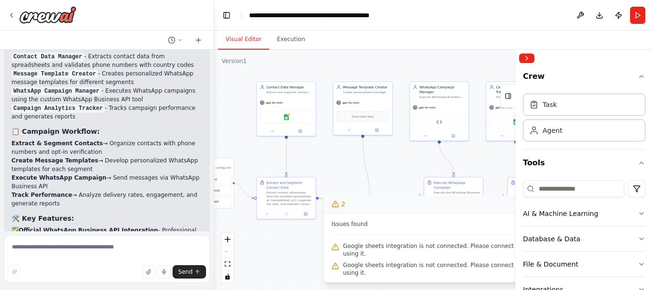
drag, startPoint x: 369, startPoint y: 92, endPoint x: 334, endPoint y: 171, distance: 86.2
click at [334, 171] on div ".deletable-edge-delete-btn { width: 20px; height: 20px; border: 0px solid #ffff…" at bounding box center [433, 170] width 439 height 240
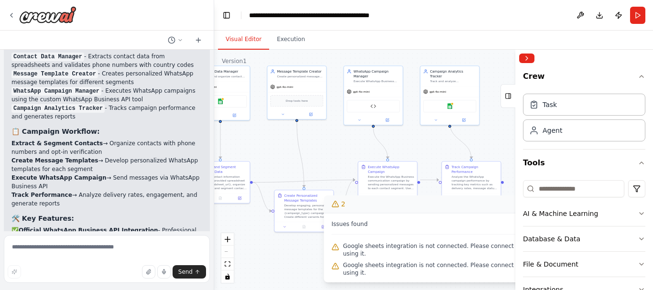
drag, startPoint x: 398, startPoint y: 165, endPoint x: 344, endPoint y: 134, distance: 62.5
click at [342, 149] on div ".deletable-edge-delete-btn { width: 20px; height: 20px; border: 0px solid #ffff…" at bounding box center [433, 170] width 439 height 240
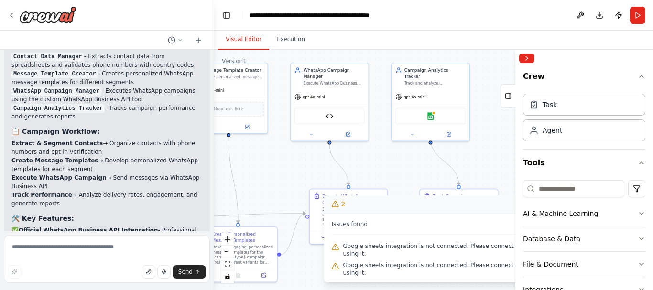
drag, startPoint x: 425, startPoint y: 135, endPoint x: 389, endPoint y: 142, distance: 36.6
click at [389, 142] on div ".deletable-edge-delete-btn { width: 20px; height: 20px; border: 0px solid #ffff…" at bounding box center [433, 170] width 439 height 240
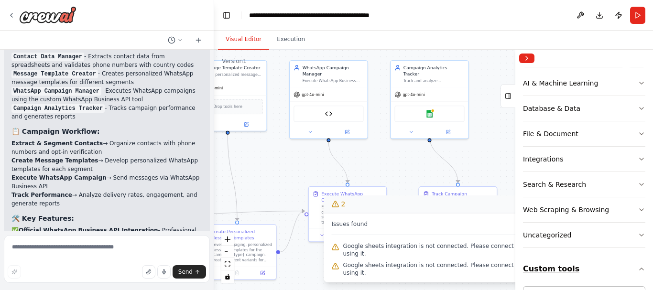
scroll to position [172, 0]
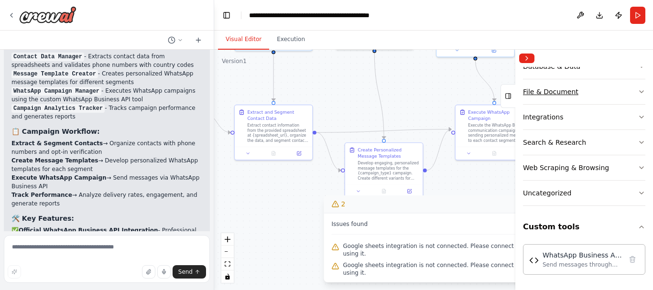
drag, startPoint x: 405, startPoint y: 166, endPoint x: 594, endPoint y: 91, distance: 203.6
click at [594, 91] on div "create a watshap automated message sender, which can automatically send messae …" at bounding box center [326, 145] width 653 height 290
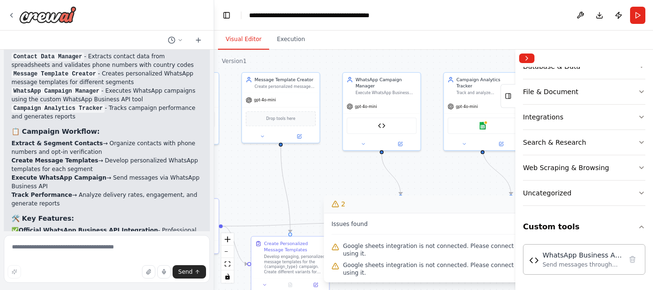
drag, startPoint x: 471, startPoint y: 111, endPoint x: 339, endPoint y: 157, distance: 139.6
click at [322, 190] on div ".deletable-edge-delete-btn { width: 20px; height: 20px; border: 0px solid #ffff…" at bounding box center [433, 170] width 439 height 240
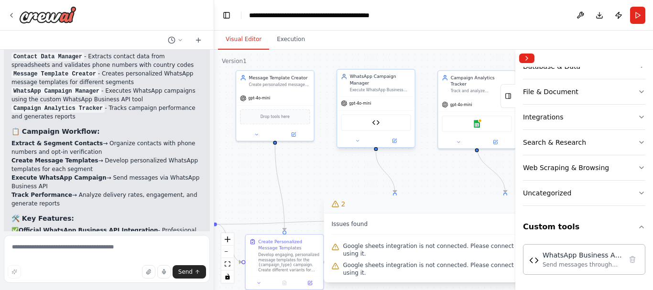
click at [369, 124] on div "WhatsApp Business API Messenger" at bounding box center [376, 122] width 70 height 16
click at [377, 122] on img at bounding box center [376, 123] width 8 height 8
click at [382, 128] on div "WhatsApp Business API Messenger" at bounding box center [376, 122] width 70 height 16
click at [360, 141] on button at bounding box center [358, 141] width 36 height 8
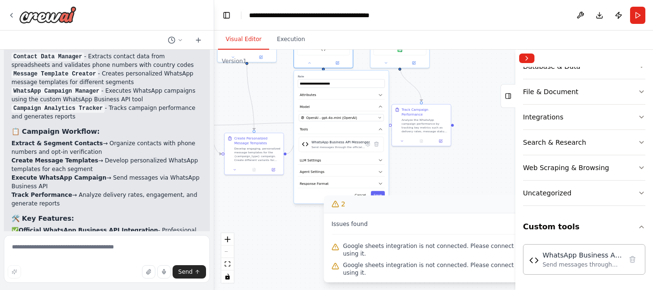
drag, startPoint x: 453, startPoint y: 169, endPoint x: 401, endPoint y: 82, distance: 101.3
click at [401, 82] on div ".deletable-edge-delete-btn { width: 20px; height: 20px; border: 0px solid #ffff…" at bounding box center [433, 170] width 439 height 240
click at [338, 148] on div "Send messages through the official WhatsApp Business API with template support …" at bounding box center [340, 147] width 58 height 4
click at [349, 159] on button "LLM Settings" at bounding box center [340, 159] width 87 height 9
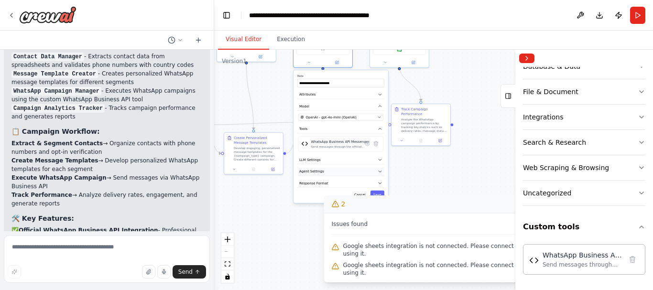
click at [353, 175] on button "Agent Settings" at bounding box center [340, 171] width 87 height 9
click at [352, 183] on button "Response Format" at bounding box center [340, 183] width 87 height 9
click at [366, 182] on button "Response Format" at bounding box center [340, 183] width 87 height 9
click at [371, 183] on button "Response Format" at bounding box center [340, 183] width 87 height 9
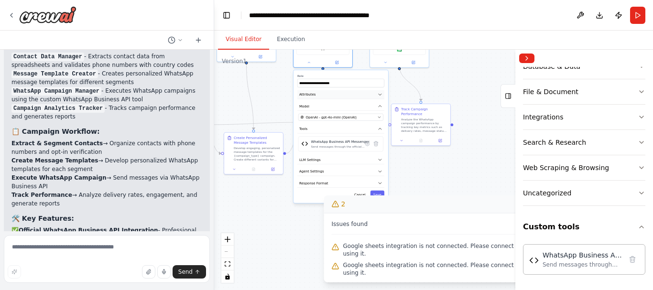
click at [358, 94] on button "Attributes" at bounding box center [340, 94] width 87 height 9
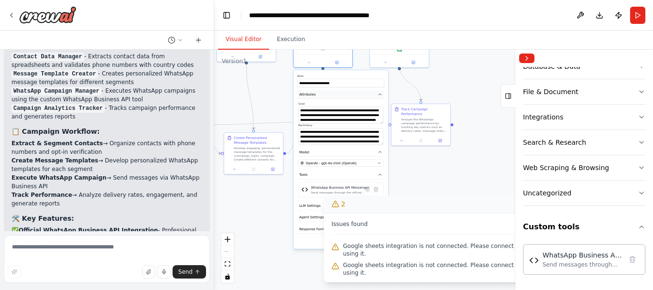
click at [358, 94] on button "Attributes" at bounding box center [340, 94] width 87 height 9
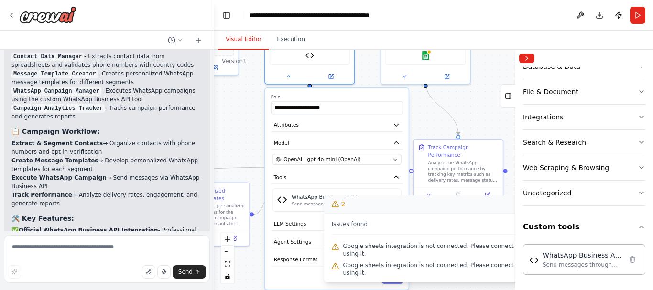
drag, startPoint x: 422, startPoint y: 76, endPoint x: 413, endPoint y: 119, distance: 44.3
click at [418, 119] on div ".deletable-edge-delete-btn { width: 20px; height: 20px; border: 0px solid #ffff…" at bounding box center [433, 170] width 439 height 240
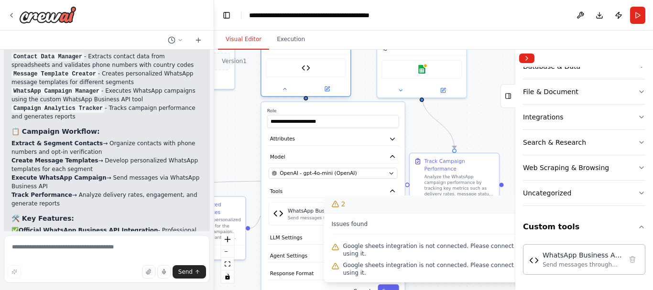
click at [329, 94] on div at bounding box center [305, 89] width 89 height 14
click at [326, 87] on icon at bounding box center [327, 89] width 4 height 4
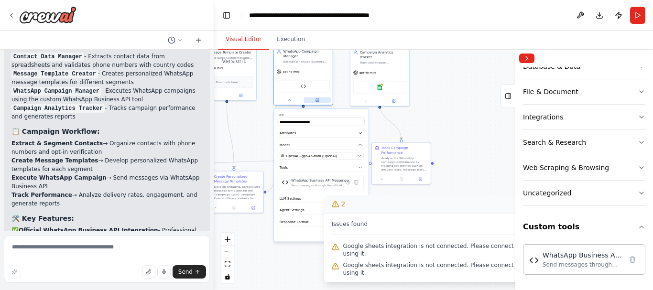
click at [316, 101] on icon at bounding box center [317, 100] width 3 height 3
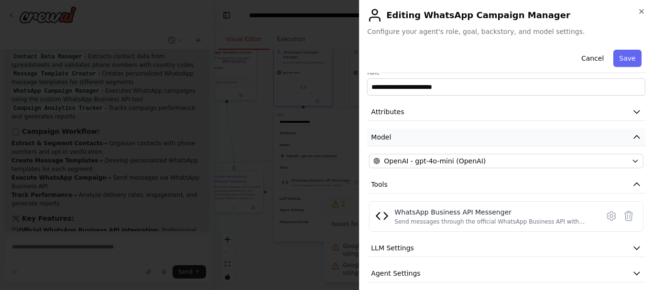
scroll to position [45, 0]
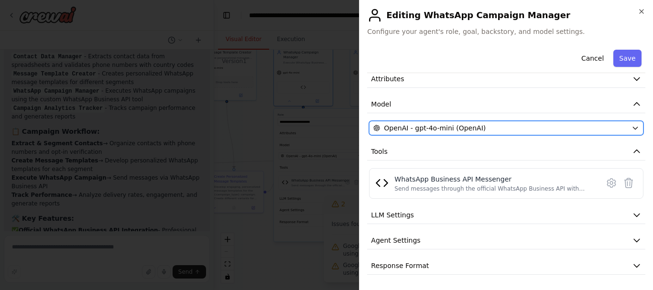
click at [515, 129] on div "OpenAI - gpt-4o-mini (OpenAI)" at bounding box center [500, 128] width 254 height 10
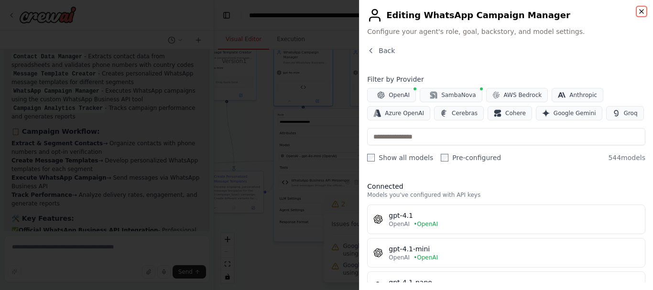
click at [643, 10] on icon "button" at bounding box center [641, 12] width 8 height 8
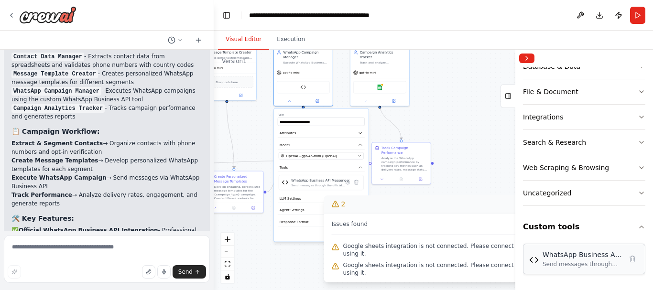
click at [597, 264] on div "Send messages through the official WhatsApp Business API with template support …" at bounding box center [581, 264] width 79 height 8
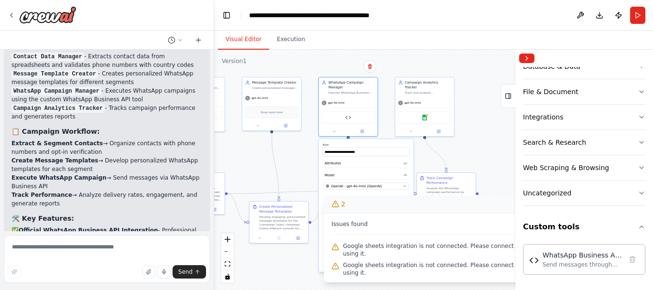
drag, startPoint x: 433, startPoint y: 102, endPoint x: 472, endPoint y: 146, distance: 58.6
click at [480, 150] on div ".deletable-edge-delete-btn { width: 20px; height: 20px; border: 0px solid #ffff…" at bounding box center [433, 170] width 439 height 240
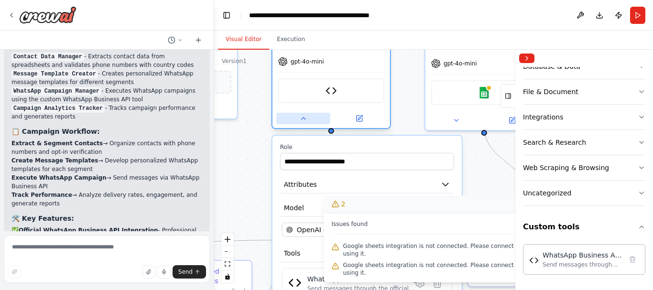
click at [302, 122] on button at bounding box center [303, 118] width 54 height 11
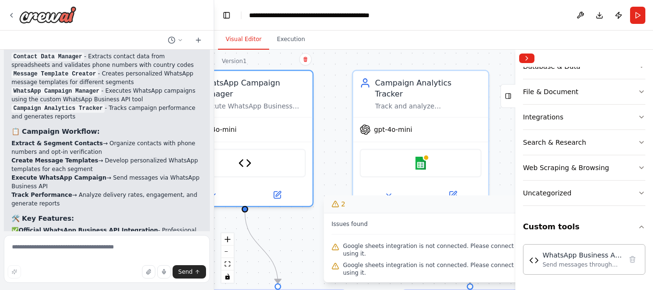
drag, startPoint x: 418, startPoint y: 155, endPoint x: 341, endPoint y: 216, distance: 97.3
click at [341, 216] on div "Version 1 Show Tools Hide Agents .deletable-edge-delete-btn { width: 20px; heig…" at bounding box center [433, 170] width 439 height 240
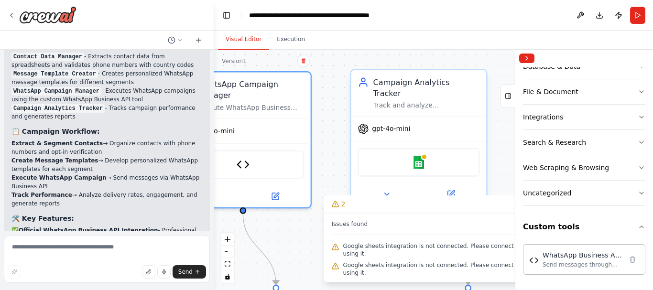
click at [433, 162] on div "Google sheets" at bounding box center [418, 162] width 122 height 29
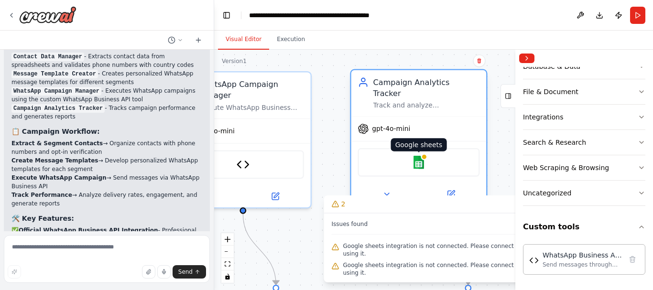
click at [420, 156] on img at bounding box center [418, 162] width 13 height 13
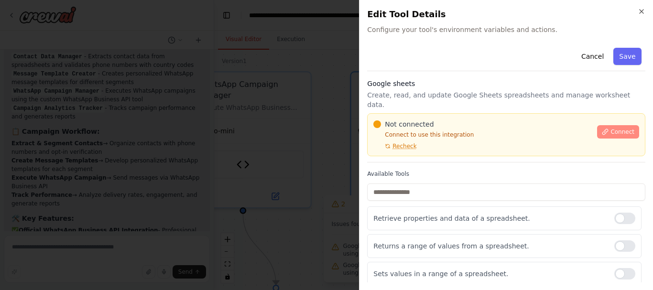
click at [617, 128] on span "Connect" at bounding box center [622, 132] width 24 height 8
click at [596, 54] on button "Cancel" at bounding box center [592, 56] width 34 height 17
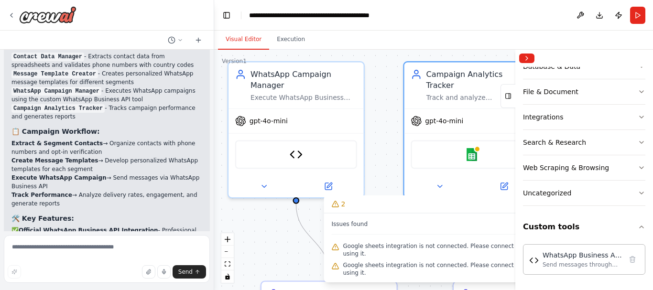
drag, startPoint x: 330, startPoint y: 156, endPoint x: 398, endPoint y: 148, distance: 68.4
click at [398, 148] on div ".deletable-edge-delete-btn { width: 20px; height: 20px; border: 0px solid #ffff…" at bounding box center [433, 170] width 439 height 240
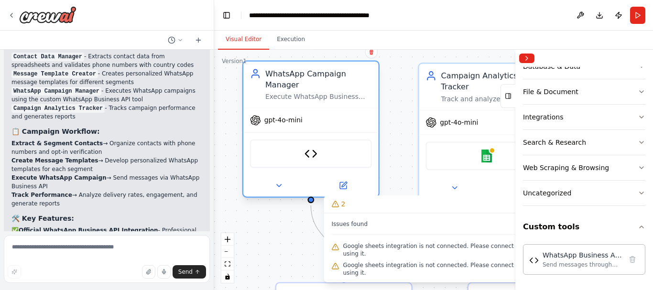
click at [324, 154] on div "WhatsApp Business API Messenger" at bounding box center [311, 154] width 122 height 29
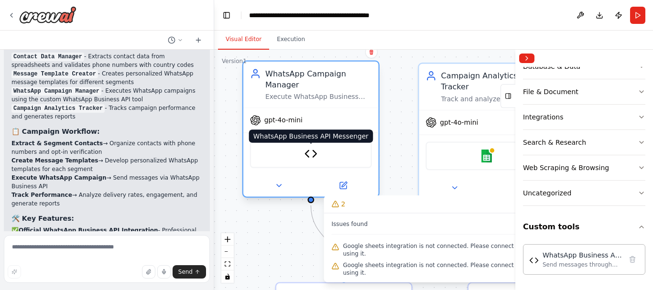
click at [308, 157] on img at bounding box center [310, 153] width 13 height 13
click at [315, 158] on img at bounding box center [310, 153] width 13 height 13
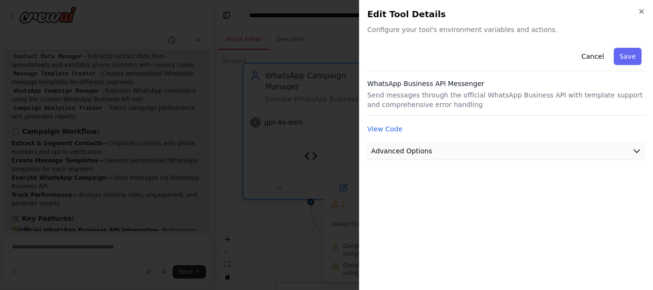
click at [423, 153] on span "Advanced Options" at bounding box center [401, 151] width 61 height 10
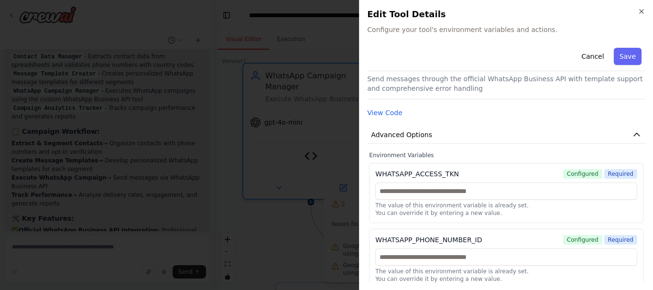
scroll to position [23, 0]
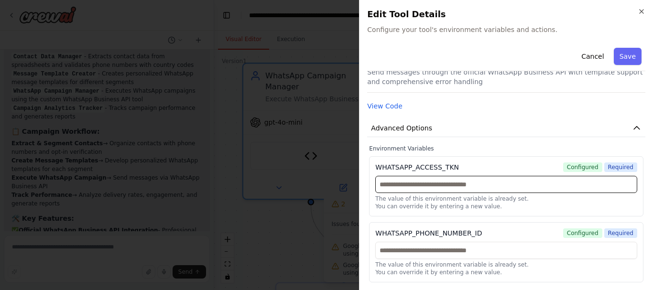
click at [404, 183] on input "text" at bounding box center [506, 184] width 262 height 17
paste input "**********"
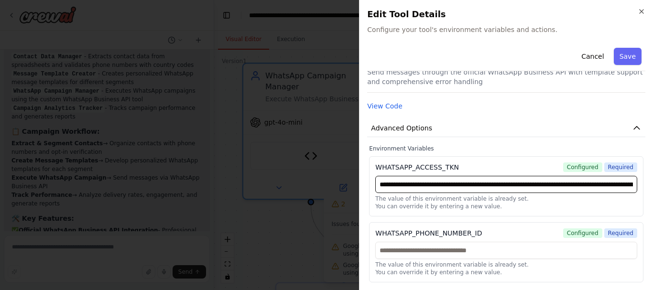
scroll to position [0, 704]
type input "**********"
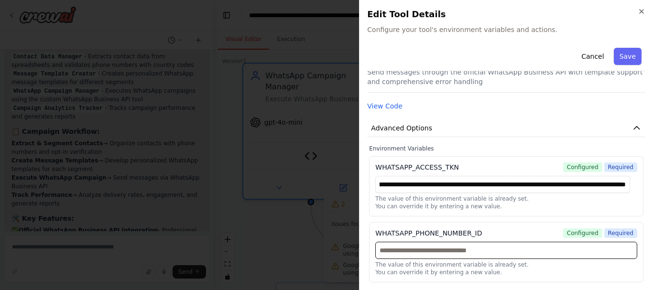
click at [426, 251] on input "text" at bounding box center [506, 250] width 262 height 17
click at [478, 251] on input "text" at bounding box center [506, 250] width 262 height 17
paste input "**********"
type input "**********"
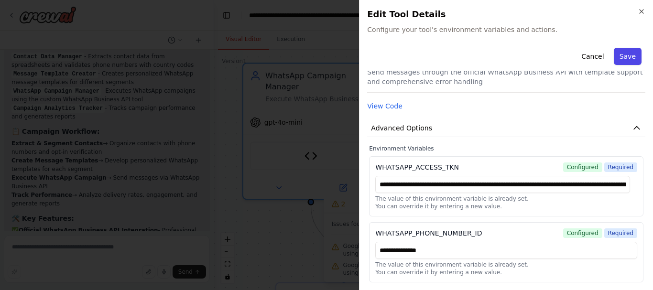
click at [614, 59] on button "Save" at bounding box center [628, 56] width 28 height 17
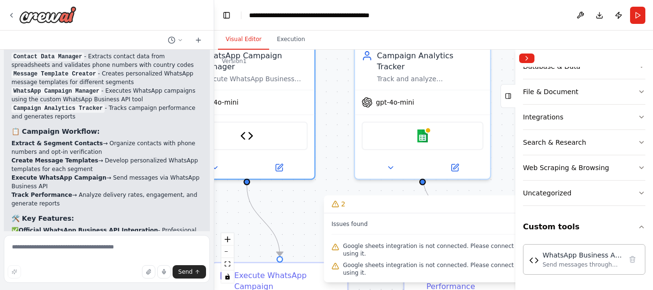
drag, startPoint x: 406, startPoint y: 165, endPoint x: 329, endPoint y: 144, distance: 79.3
click at [329, 144] on div ".deletable-edge-delete-btn { width: 20px; height: 20px; border: 0px solid #ffff…" at bounding box center [433, 170] width 439 height 240
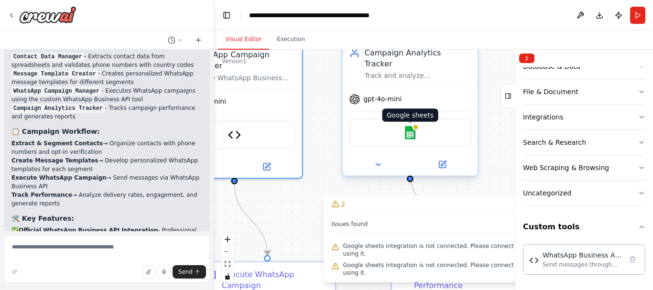
click at [411, 126] on img at bounding box center [409, 132] width 13 height 13
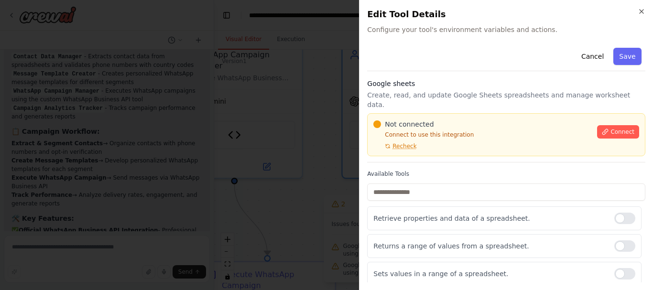
scroll to position [49, 0]
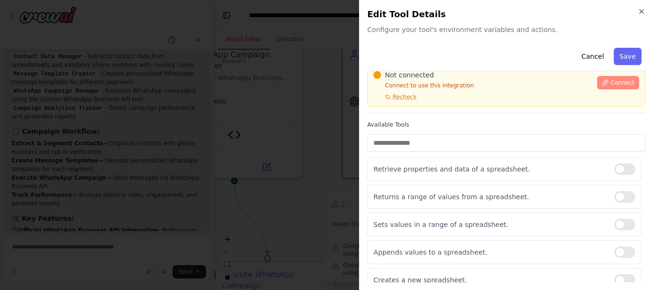
click at [610, 79] on span "Connect" at bounding box center [622, 83] width 24 height 8
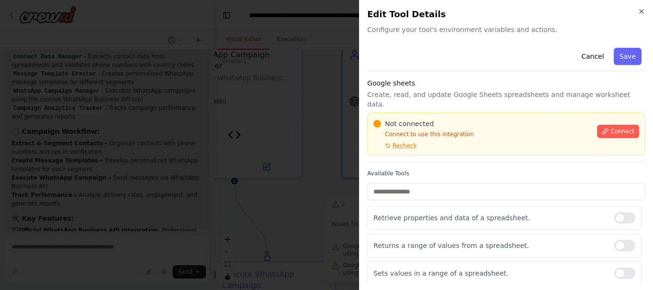
scroll to position [0, 0]
click at [396, 143] on div "Not connected Connect to use this integration Recheck Connect" at bounding box center [506, 134] width 278 height 43
click at [394, 142] on span "Recheck" at bounding box center [404, 146] width 24 height 8
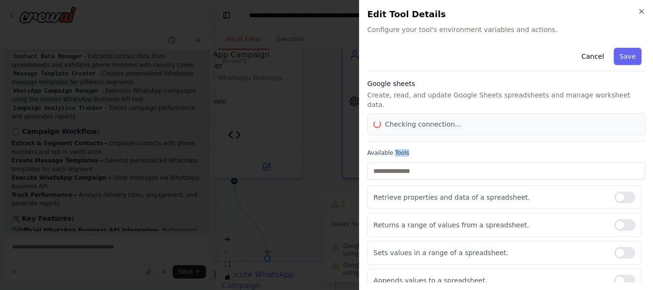
click at [394, 138] on div "Cancel Save Google sheets Create, read, and update Google Sheets spreadsheets a…" at bounding box center [506, 182] width 278 height 276
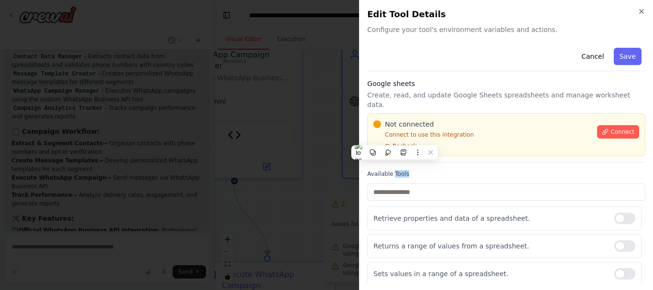
click at [398, 142] on span "Recheck" at bounding box center [404, 146] width 24 height 8
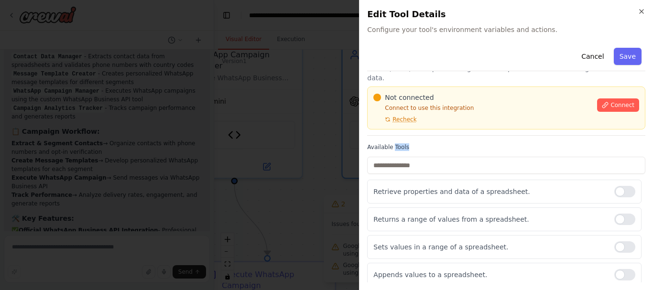
scroll to position [49, 0]
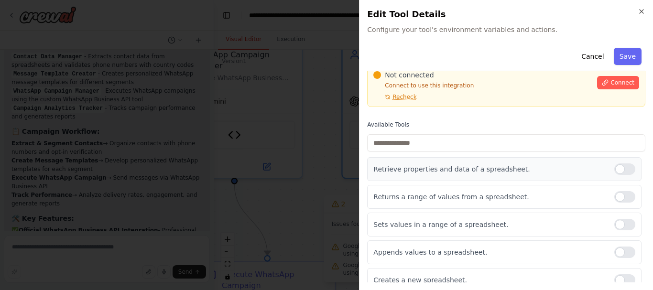
click at [619, 163] on div at bounding box center [624, 168] width 21 height 11
click at [614, 185] on div "Returns a range of values from a spreadsheet." at bounding box center [504, 197] width 274 height 24
click at [623, 213] on div "Sets values in a range of a spreadsheet." at bounding box center [504, 225] width 274 height 24
click at [624, 219] on div at bounding box center [624, 224] width 21 height 11
click at [613, 196] on div "Returns a range of values from a spreadsheet." at bounding box center [504, 197] width 274 height 24
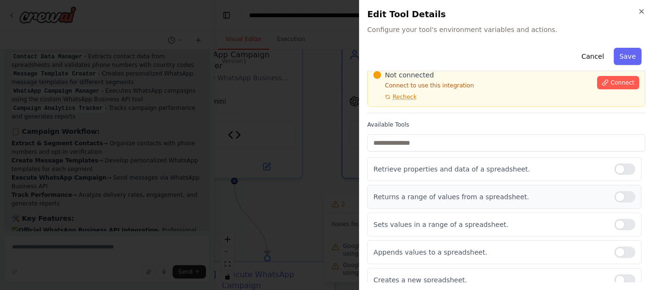
click at [615, 191] on div at bounding box center [624, 196] width 21 height 11
click at [618, 274] on div at bounding box center [624, 279] width 21 height 11
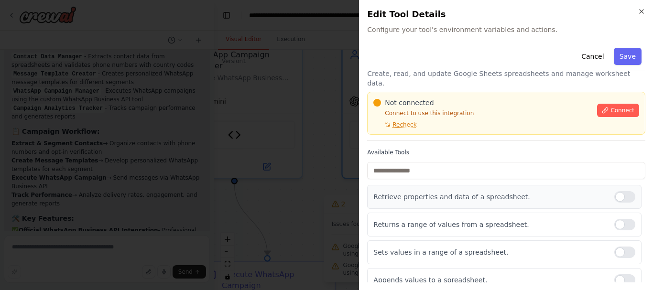
scroll to position [0, 0]
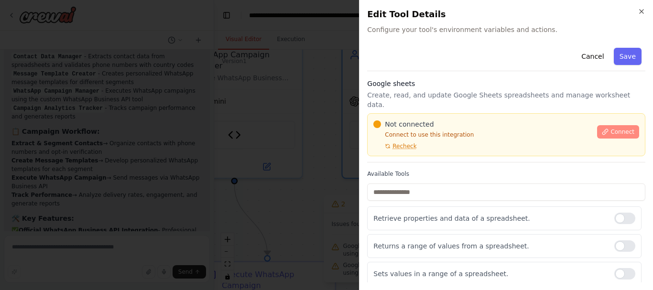
click at [616, 128] on span "Connect" at bounding box center [622, 132] width 24 height 8
click at [399, 142] on span "Recheck" at bounding box center [404, 146] width 24 height 8
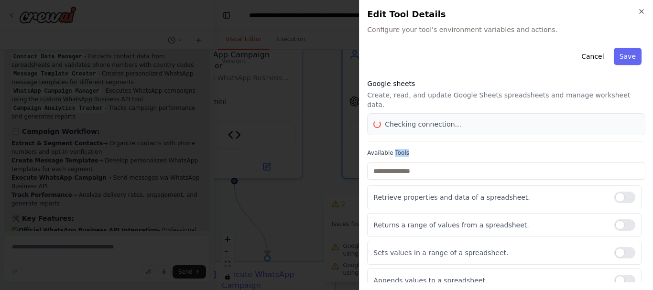
click at [399, 138] on div "Cancel Save Google sheets Create, read, and update Google Sheets spreadsheets a…" at bounding box center [506, 182] width 278 height 276
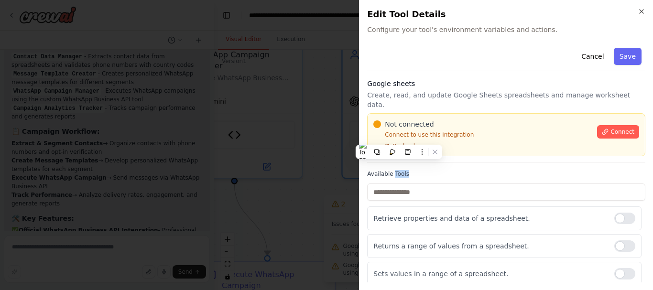
click at [406, 142] on span "Recheck" at bounding box center [404, 146] width 24 height 8
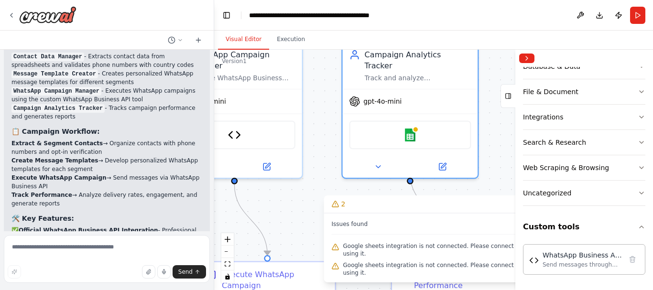
scroll to position [3022, 0]
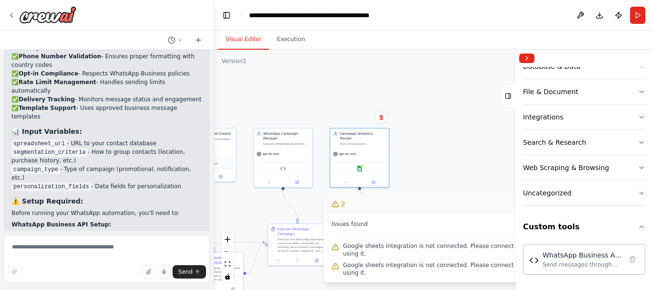
drag, startPoint x: 382, startPoint y: 214, endPoint x: 356, endPoint y: 214, distance: 26.3
click at [356, 213] on button "2" at bounding box center [433, 204] width 219 height 18
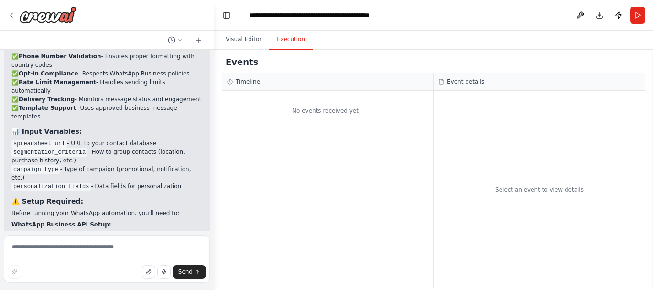
click at [285, 43] on button "Execution" at bounding box center [290, 40] width 43 height 20
click at [311, 108] on div "No events received yet" at bounding box center [325, 111] width 206 height 31
click at [586, 16] on button at bounding box center [579, 15] width 15 height 17
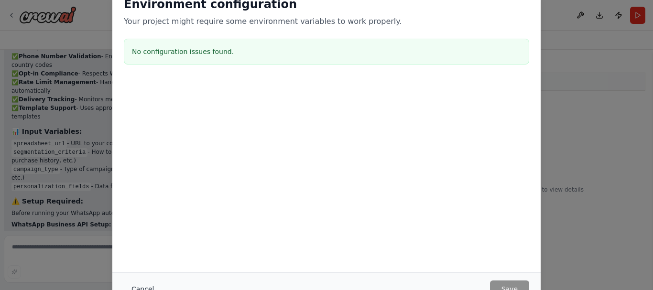
click at [141, 287] on button "Cancel" at bounding box center [143, 288] width 38 height 17
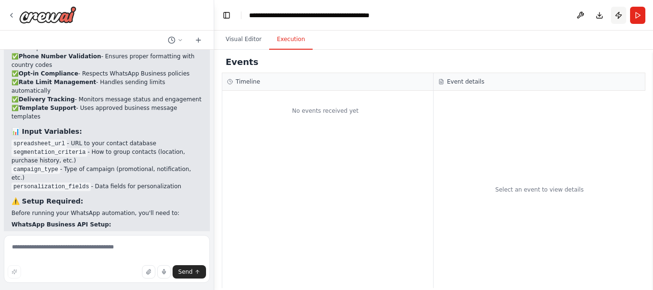
click at [614, 12] on button "Publish" at bounding box center [618, 15] width 15 height 17
click at [640, 13] on header "**********" at bounding box center [433, 15] width 439 height 31
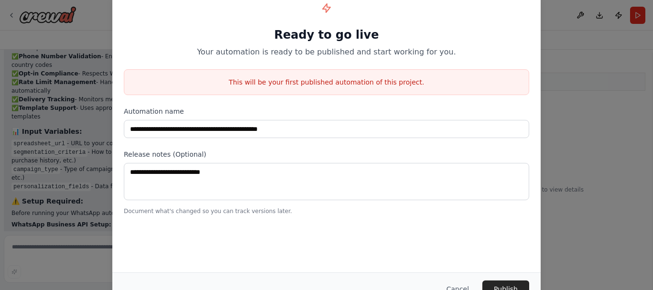
click at [572, 107] on div "**********" at bounding box center [326, 145] width 653 height 290
click at [460, 286] on button "Cancel" at bounding box center [458, 288] width 38 height 17
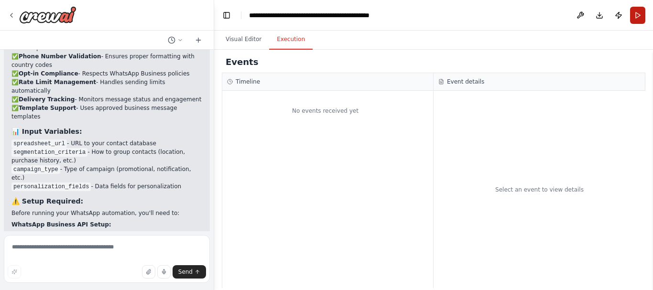
click at [634, 12] on button "Run" at bounding box center [637, 15] width 15 height 17
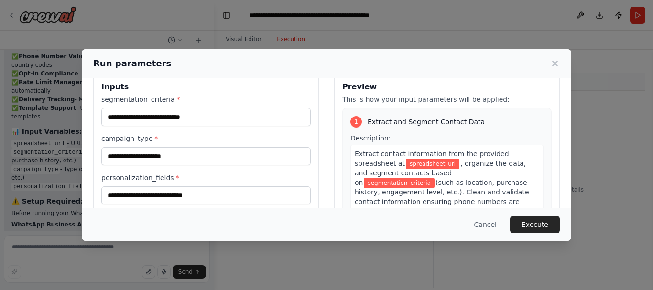
scroll to position [0, 0]
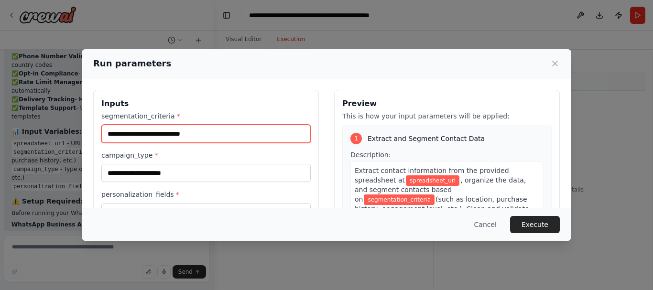
click at [204, 133] on input "segmentation_criteria *" at bounding box center [205, 134] width 209 height 18
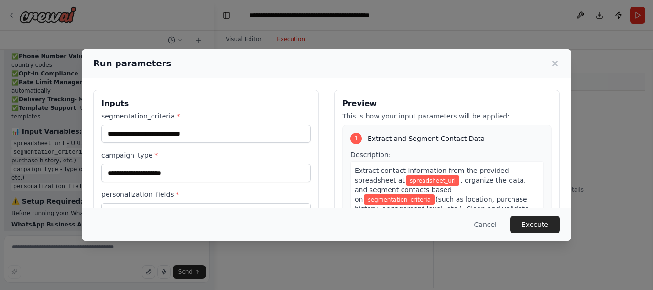
click at [249, 108] on h3 "Inputs" at bounding box center [205, 103] width 209 height 11
drag, startPoint x: 157, startPoint y: 64, endPoint x: 267, endPoint y: 69, distance: 110.5
click at [267, 69] on div "Run parameters" at bounding box center [326, 63] width 466 height 13
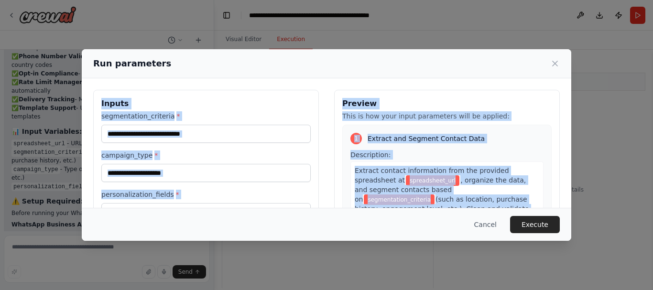
scroll to position [120, 0]
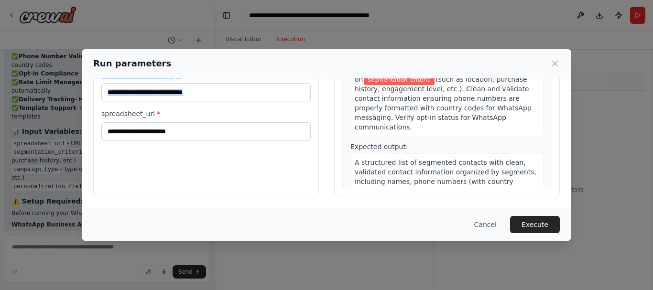
drag, startPoint x: 99, startPoint y: 99, endPoint x: 203, endPoint y: 143, distance: 112.0
click at [203, 143] on div "Inputs segmentation_criteria * campaign_type * personalization_fields * spreads…" at bounding box center [206, 83] width 226 height 226
copy div "Inputs segmentation_criteria * campaign_type * personalization_fields *"
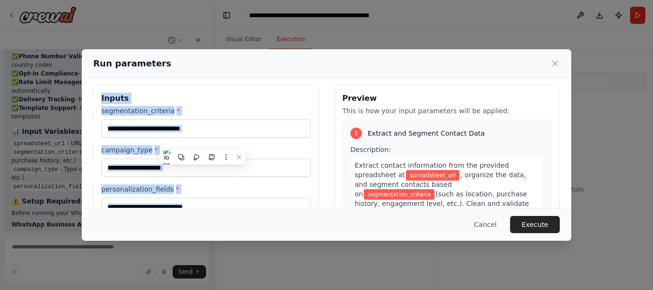
scroll to position [0, 0]
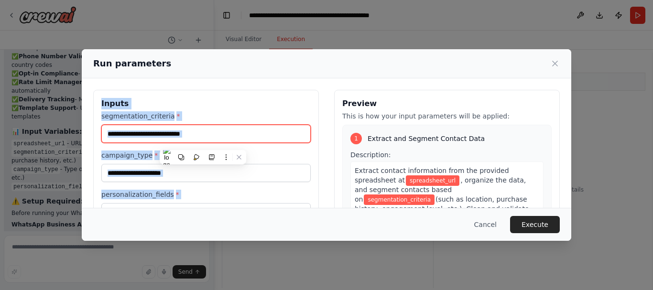
click at [215, 126] on input "segmentation_criteria *" at bounding box center [205, 134] width 209 height 18
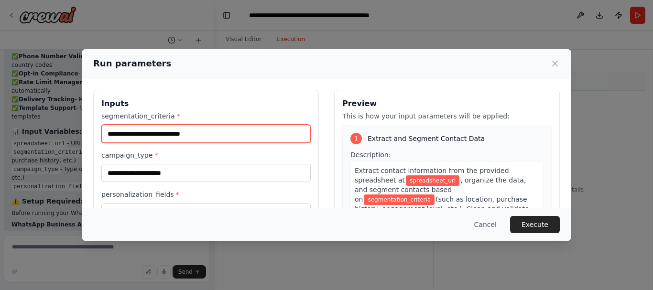
click at [227, 131] on input "segmentation_criteria *" at bounding box center [205, 134] width 209 height 18
click at [177, 136] on input "segmentation_criteria *" at bounding box center [205, 134] width 209 height 18
paste input "**********"
type input "**********"
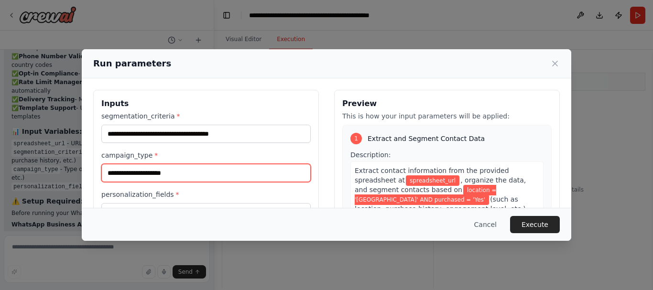
click at [191, 171] on input "campaign_type *" at bounding box center [205, 173] width 209 height 18
click at [192, 170] on input "campaign_type *" at bounding box center [205, 173] width 209 height 18
paste input "**********"
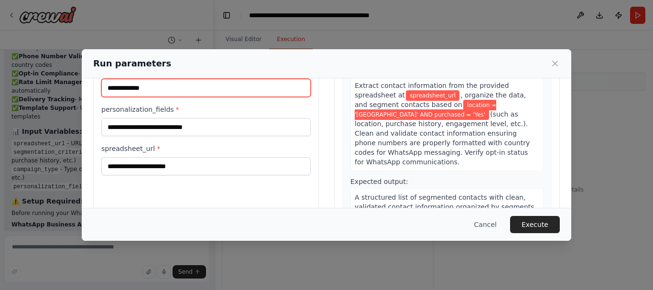
scroll to position [96, 0]
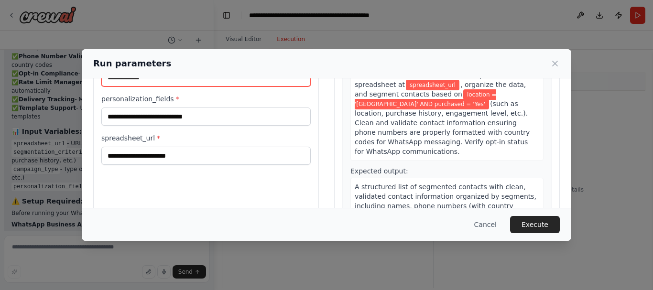
type input "**********"
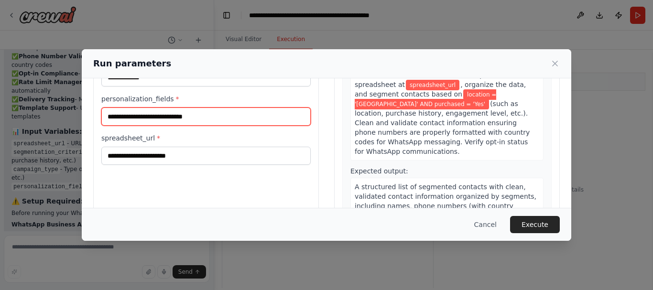
click at [179, 112] on input "personalization_fields *" at bounding box center [205, 117] width 209 height 18
click at [154, 118] on input "personalization_fields *" at bounding box center [205, 117] width 209 height 18
type input "*"
paste input "**********"
type input "**********"
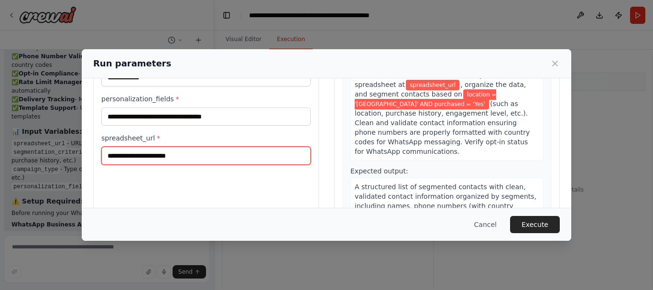
click at [187, 158] on input "spreadsheet_url *" at bounding box center [205, 156] width 209 height 18
paste input "**********"
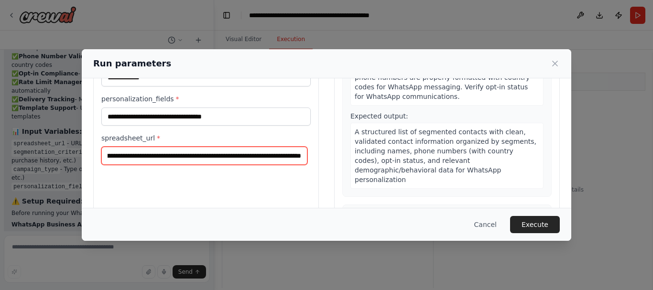
scroll to position [239, 0]
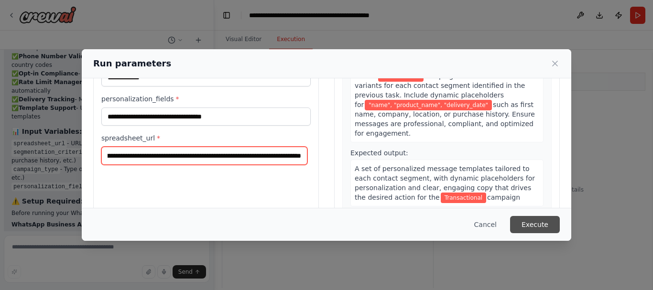
type input "**********"
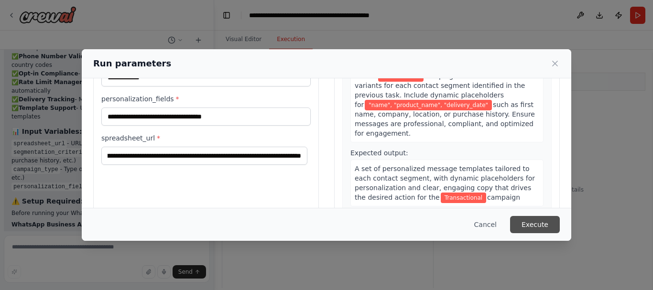
scroll to position [0, 0]
click at [540, 221] on button "Execute" at bounding box center [535, 224] width 50 height 17
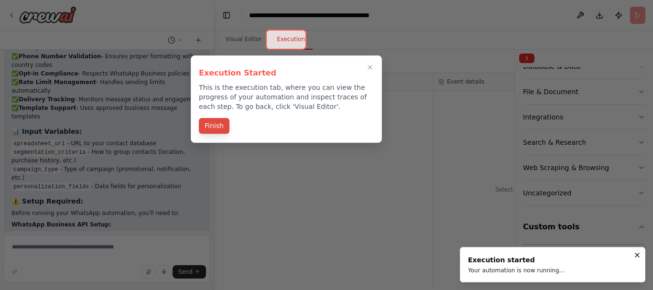
click at [215, 127] on button "Finish" at bounding box center [214, 126] width 31 height 16
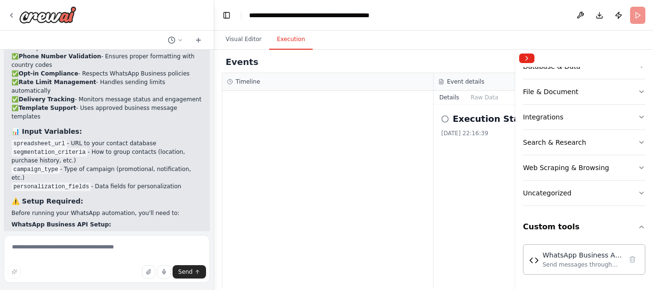
drag, startPoint x: 434, startPoint y: 137, endPoint x: 443, endPoint y: 129, distance: 11.5
click at [435, 137] on div "Execution Started 14/10/2025, 22:16:39" at bounding box center [539, 196] width 212 height 183
click at [532, 59] on button "Collapse right sidebar" at bounding box center [526, 59] width 15 height 10
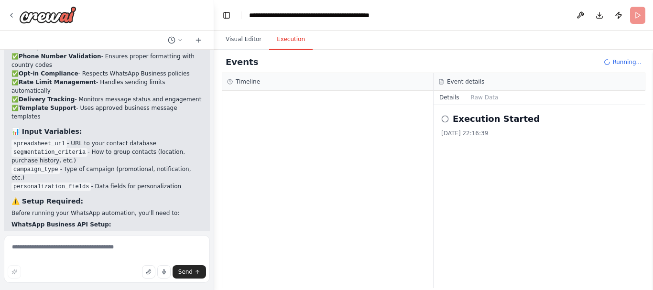
click at [448, 121] on icon at bounding box center [445, 119] width 8 height 8
click at [486, 95] on button "Raw Data" at bounding box center [484, 97] width 39 height 13
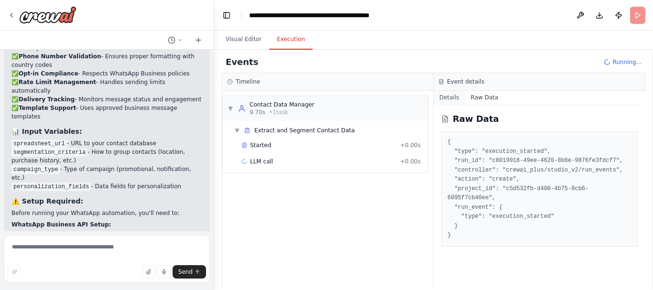
click at [446, 93] on button "Details" at bounding box center [449, 97] width 32 height 13
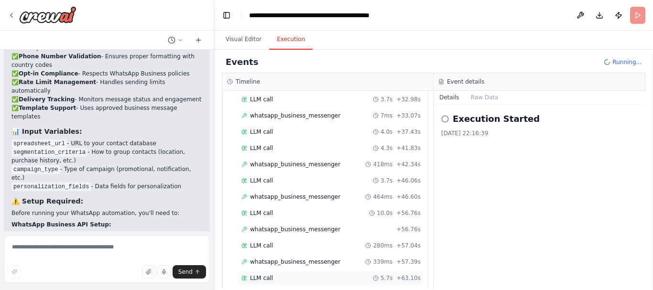
scroll to position [565, 0]
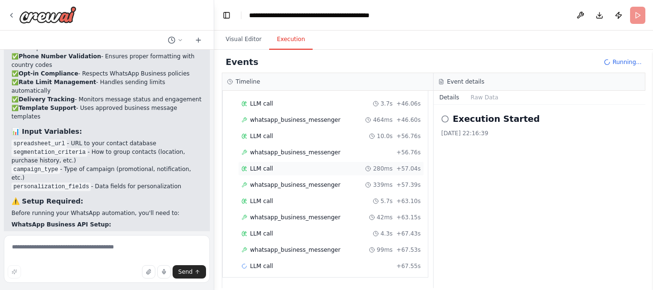
click at [308, 172] on div "LLM call 280ms + 57.04s" at bounding box center [331, 169] width 186 height 14
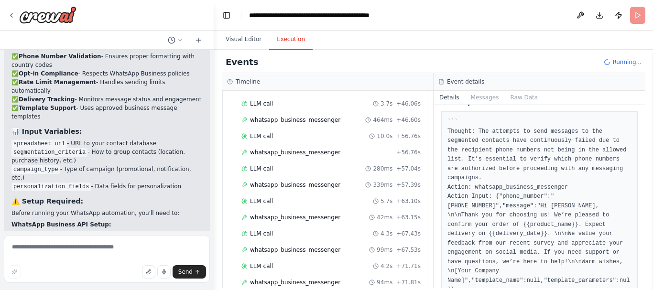
scroll to position [79, 0]
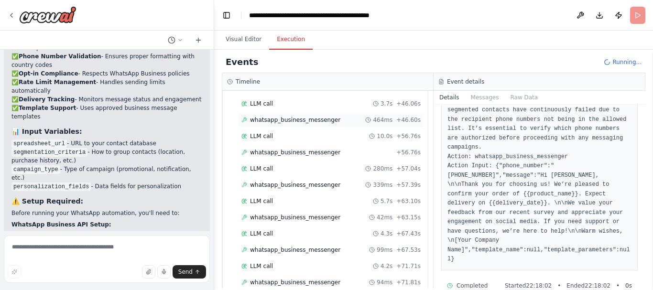
click at [301, 118] on span "whatsapp_business_messenger" at bounding box center [295, 120] width 90 height 8
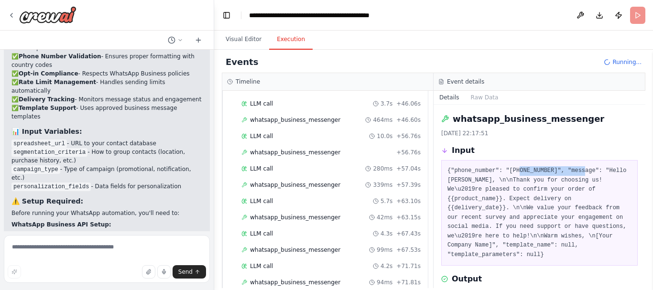
drag, startPoint x: 512, startPoint y: 171, endPoint x: 573, endPoint y: 172, distance: 60.7
click at [573, 172] on pre "{"phone_number": "+919998765432", "message": "Hello Jane Smith, \n\nThank you f…" at bounding box center [539, 212] width 184 height 93
click at [597, 172] on pre "{"phone_number": "+919998765432", "message": "Hello Jane Smith, \n\nThank you f…" at bounding box center [539, 212] width 184 height 93
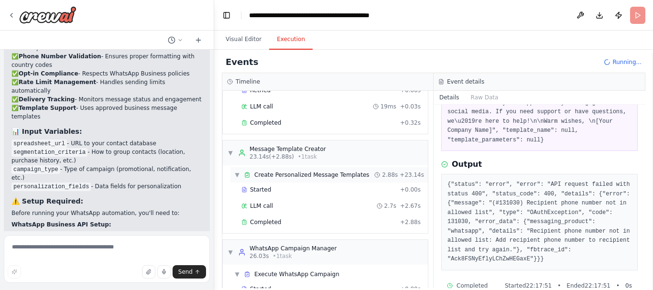
scroll to position [0, 0]
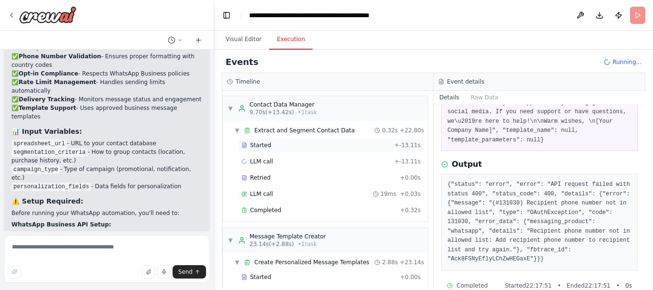
click at [276, 148] on div "Started" at bounding box center [315, 145] width 149 height 8
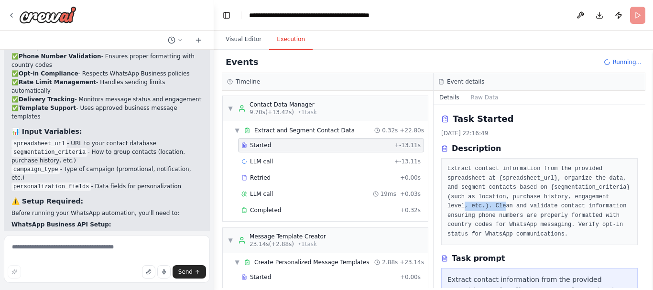
drag, startPoint x: 581, startPoint y: 197, endPoint x: 541, endPoint y: 196, distance: 39.2
click at [541, 196] on pre "Extract contact information from the provided spreadsheet at {spreadsheet_url},…" at bounding box center [539, 201] width 184 height 75
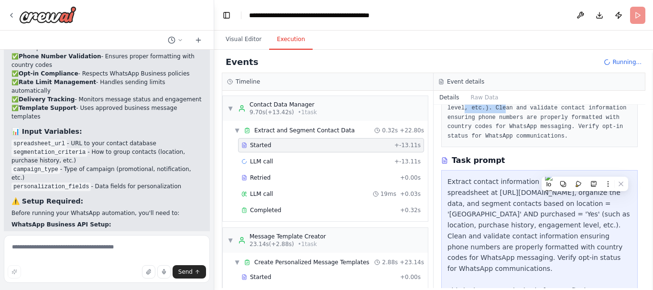
scroll to position [115, 0]
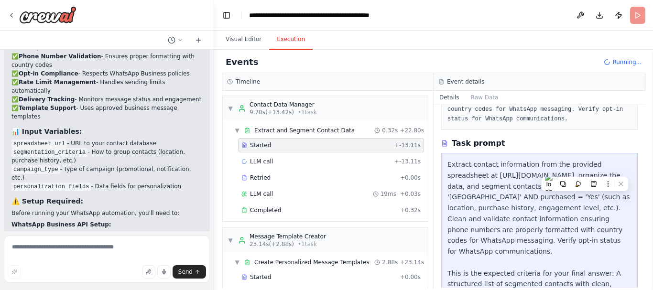
click at [571, 246] on div "Extract contact information from the provided spreadsheet at https://docs.googl…" at bounding box center [539, 262] width 184 height 206
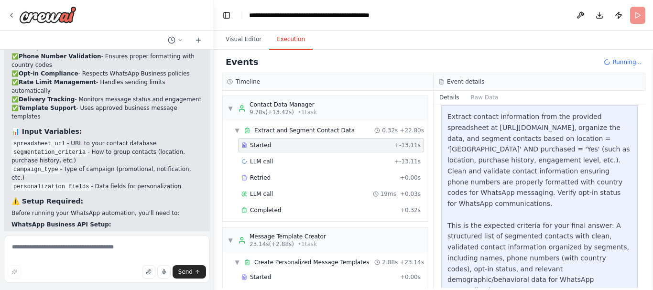
scroll to position [20, 0]
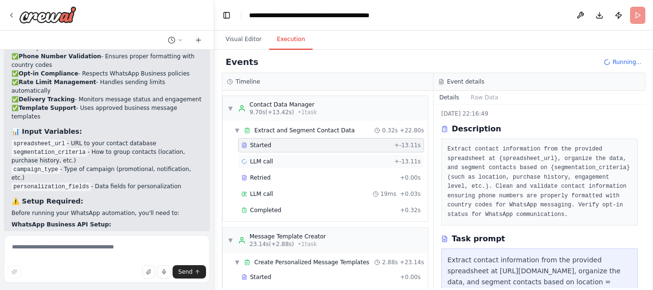
click at [280, 161] on div "LLM call + -13.11s" at bounding box center [330, 162] width 179 height 8
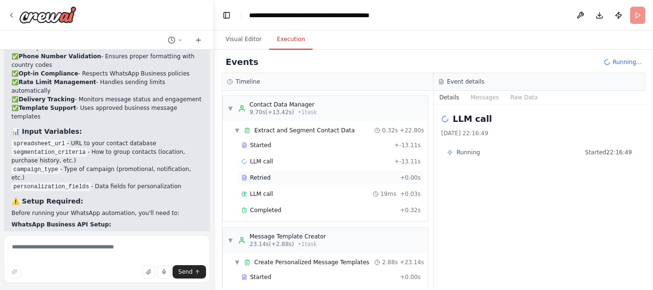
click at [280, 176] on div "Retried" at bounding box center [318, 178] width 155 height 8
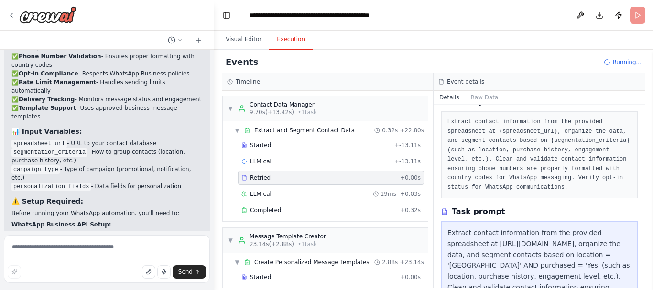
scroll to position [0, 0]
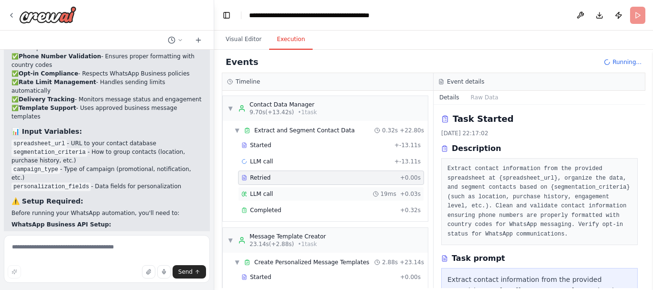
click at [302, 189] on div "LLM call 19ms + 0.03s" at bounding box center [331, 194] width 186 height 14
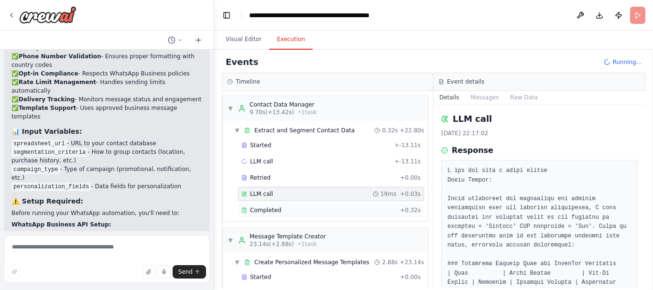
click at [292, 207] on div "Completed" at bounding box center [318, 210] width 155 height 8
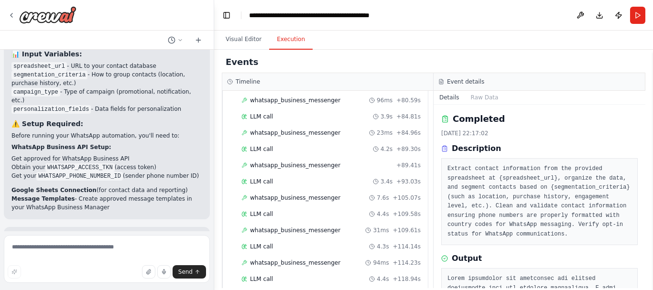
scroll to position [1038, 0]
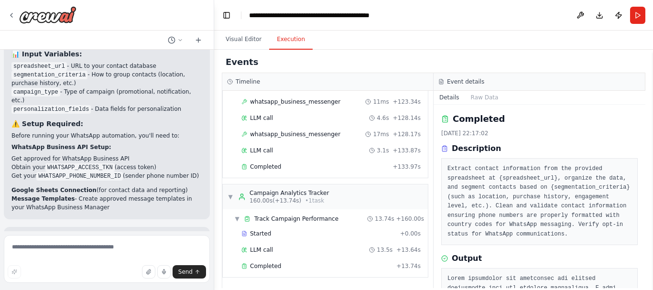
click at [312, 259] on div "Started + 0.00s LLM call 13.5s + 13.64s Completed + 13.74s" at bounding box center [328, 250] width 197 height 49
click at [302, 266] on div "Completed" at bounding box center [316, 266] width 151 height 8
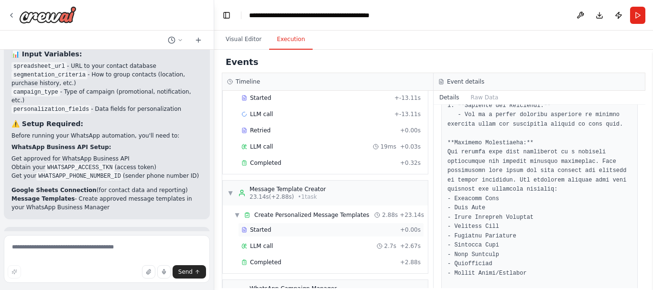
scroll to position [0, 0]
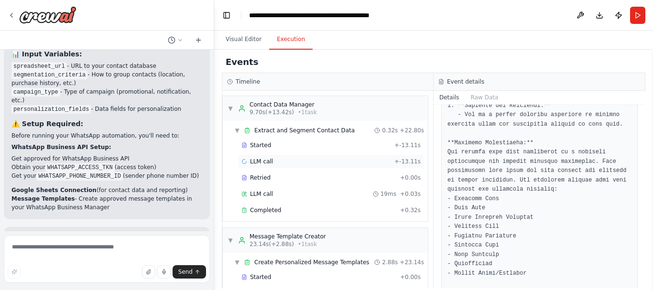
click at [261, 163] on span "LLM call" at bounding box center [261, 162] width 23 height 8
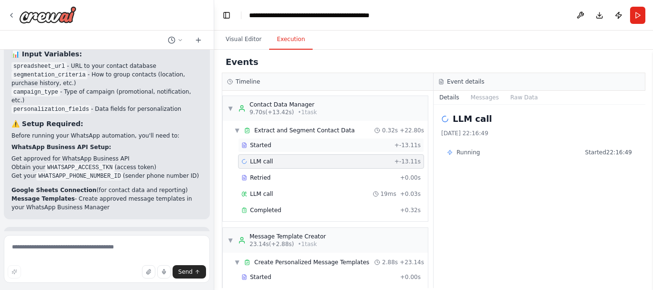
click at [303, 148] on div "Started" at bounding box center [315, 145] width 149 height 8
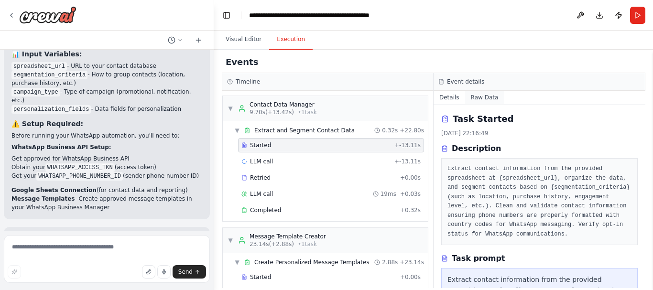
click at [504, 99] on button "Raw Data" at bounding box center [484, 97] width 39 height 13
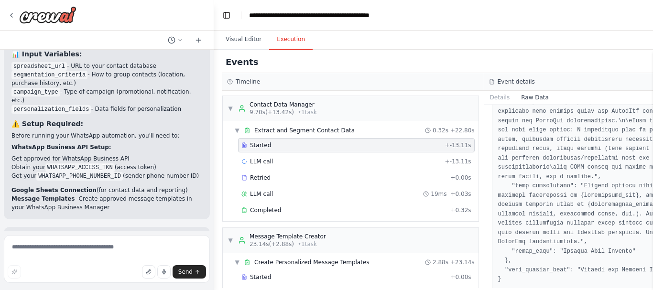
scroll to position [507, 0]
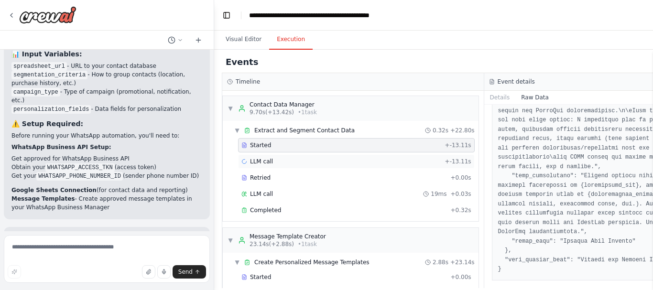
click at [318, 160] on div "LLM call + -13.11s" at bounding box center [356, 162] width 230 height 8
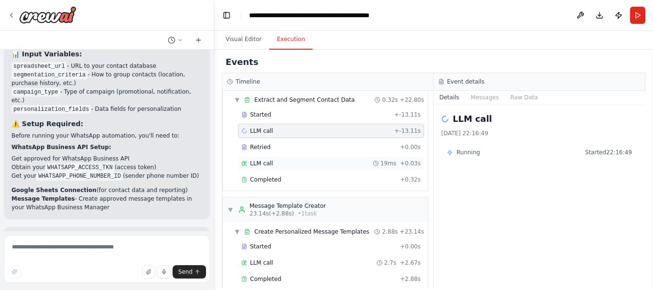
scroll to position [48, 0]
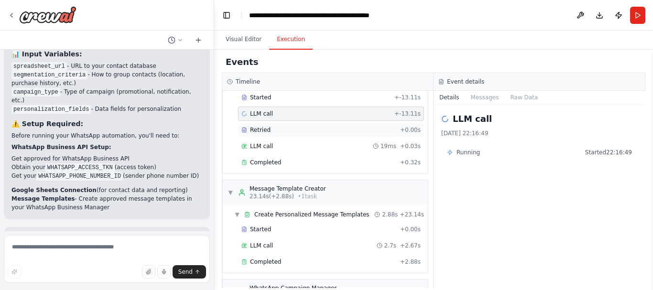
click at [273, 130] on div "Retried" at bounding box center [318, 130] width 155 height 8
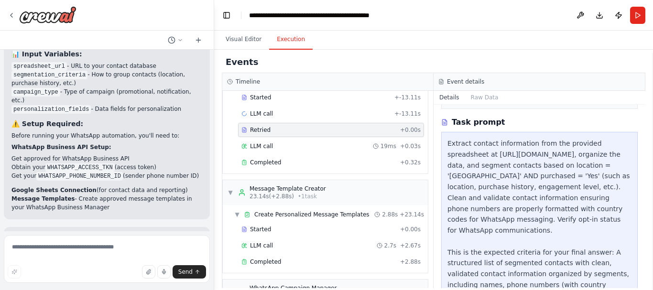
scroll to position [143, 0]
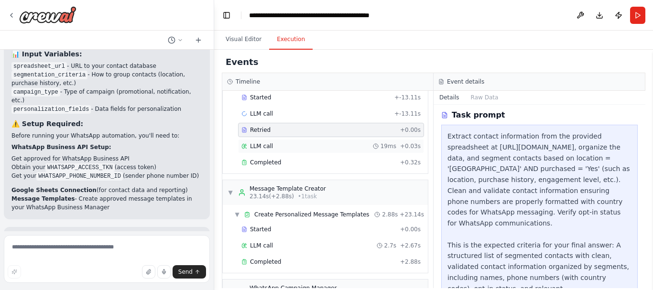
click at [298, 143] on div "LLM call 19ms + 0.03s" at bounding box center [330, 146] width 179 height 8
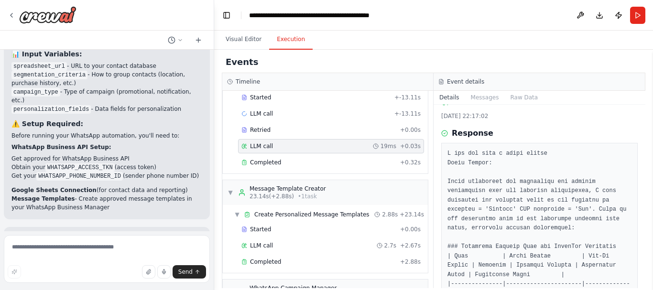
scroll to position [0, 0]
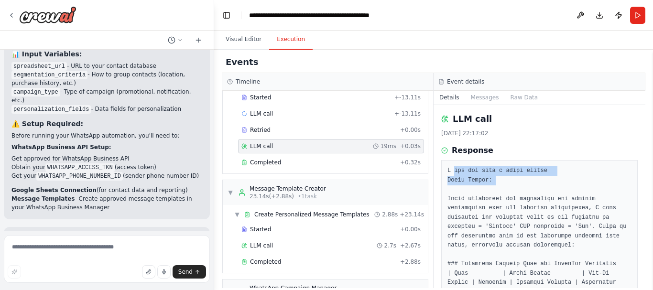
drag, startPoint x: 453, startPoint y: 167, endPoint x: 506, endPoint y: 180, distance: 55.2
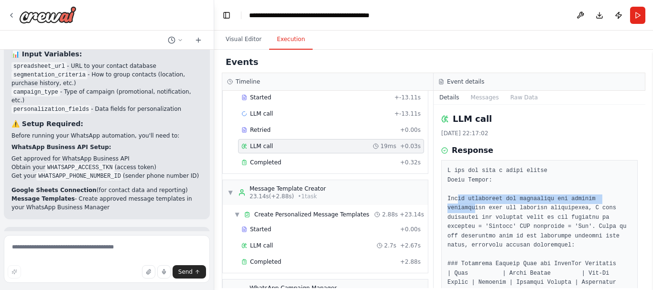
drag, startPoint x: 457, startPoint y: 195, endPoint x: 610, endPoint y: 203, distance: 153.1
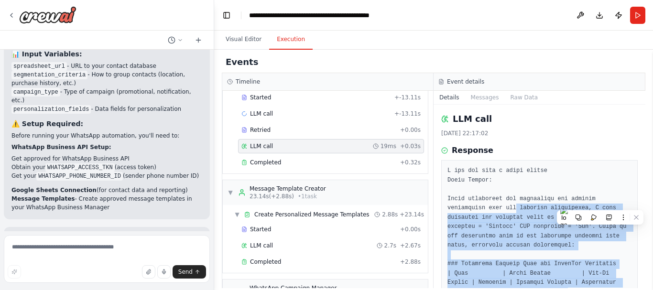
drag, startPoint x: 473, startPoint y: 205, endPoint x: 563, endPoint y: 210, distance: 90.5
click at [560, 211] on html "create a watshap automated message sender, which can automatically send messae …" at bounding box center [326, 145] width 653 height 290
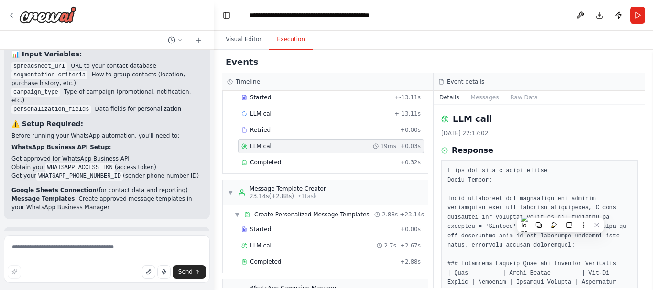
click at [508, 98] on button "Raw Data" at bounding box center [523, 97] width 39 height 13
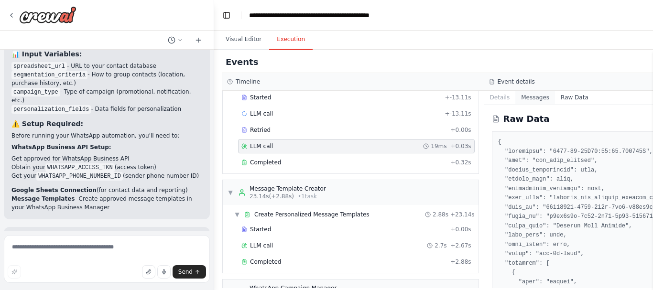
click at [515, 99] on button "Messages" at bounding box center [535, 97] width 40 height 13
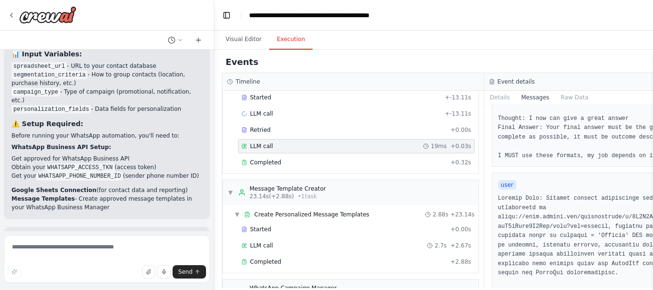
scroll to position [226, 0]
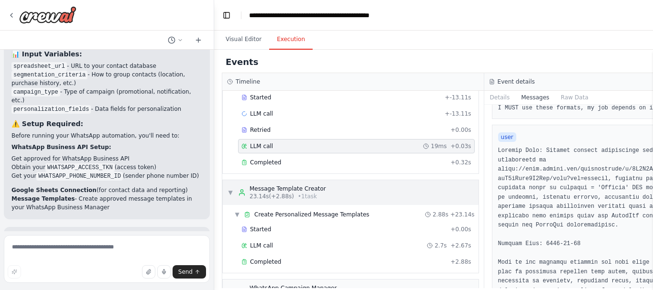
click at [280, 195] on span "23.14s (+2.88s)" at bounding box center [271, 197] width 44 height 8
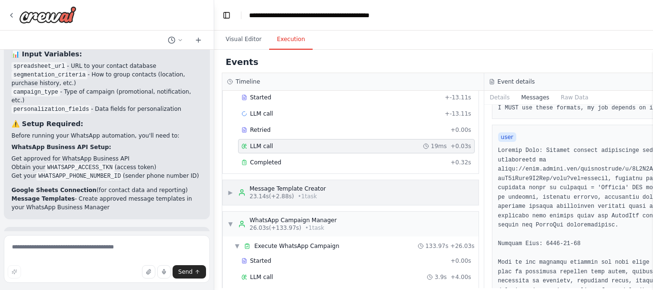
click at [280, 196] on span "23.14s (+2.88s)" at bounding box center [271, 197] width 44 height 8
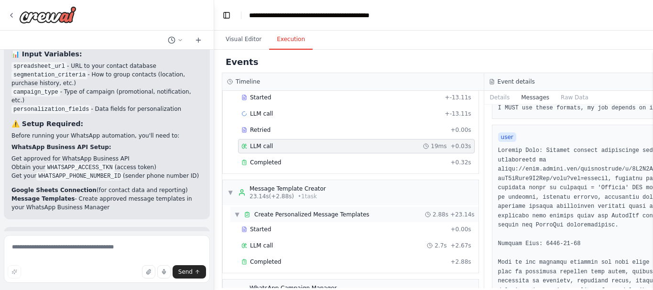
click at [280, 220] on div "▼ Create Personalized Message Templates 2.88s + 23.14s" at bounding box center [354, 214] width 248 height 15
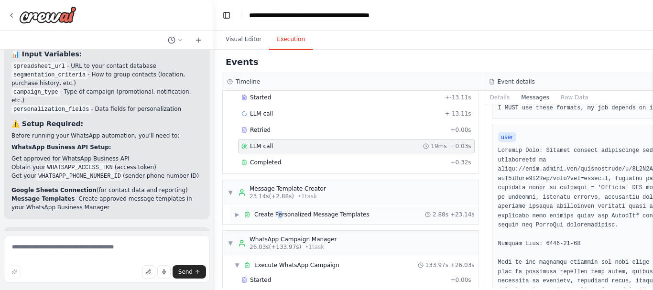
click at [278, 208] on div "▶ Create Personalized Message Templates 2.88s + 23.14s" at bounding box center [354, 214] width 248 height 15
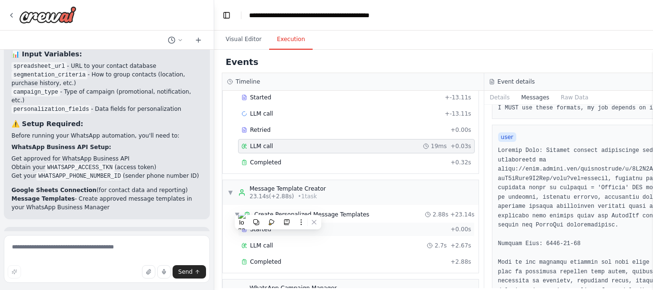
click at [263, 236] on div "Started + 0.00s" at bounding box center [356, 229] width 237 height 14
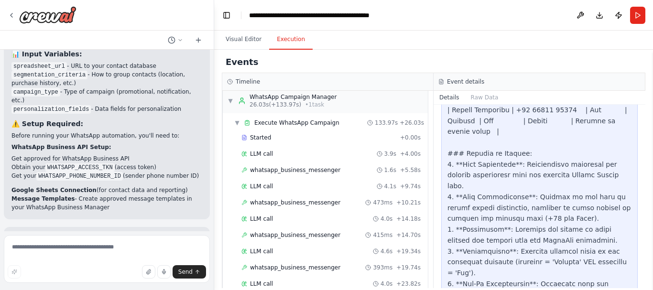
scroll to position [686, 0]
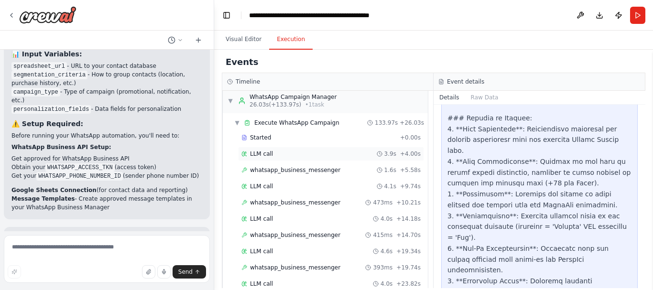
click at [252, 152] on span "LLM call" at bounding box center [261, 154] width 23 height 8
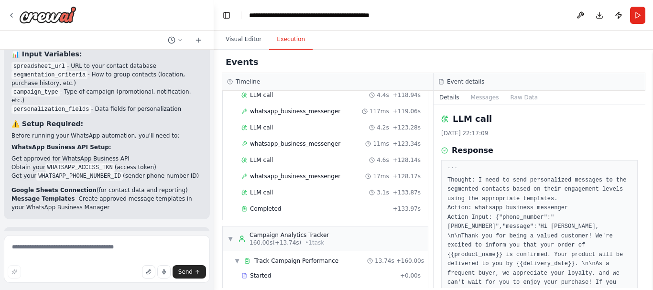
scroll to position [1038, 0]
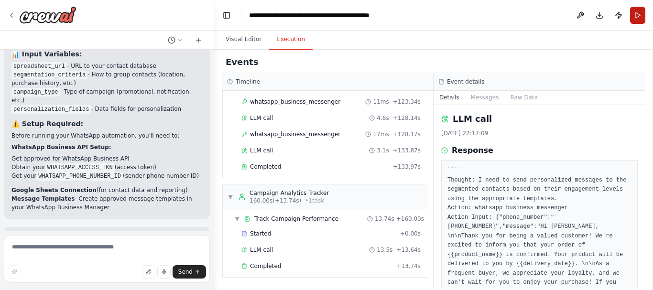
click at [642, 13] on button "Run" at bounding box center [637, 15] width 15 height 17
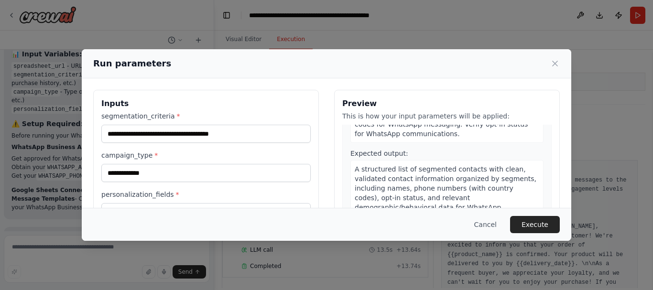
scroll to position [48, 0]
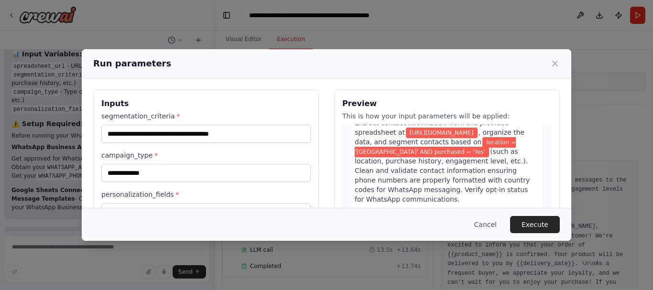
click at [371, 146] on span ", organize the data, and segment contacts based on" at bounding box center [440, 137] width 170 height 17
click at [489, 190] on span "(such as location, purchase history, engagement level, etc.). Clean and validat…" at bounding box center [442, 175] width 175 height 55
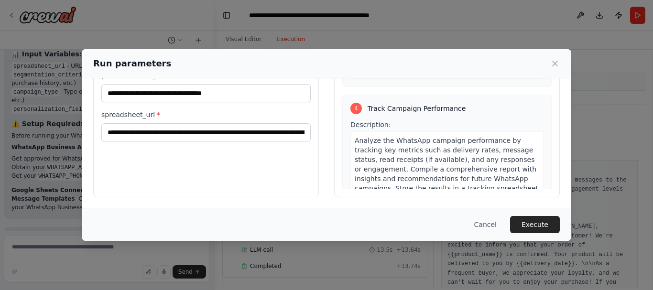
scroll to position [120, 0]
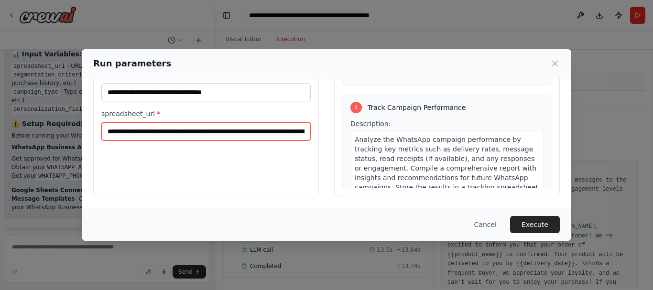
click at [214, 130] on input "**********" at bounding box center [205, 131] width 209 height 18
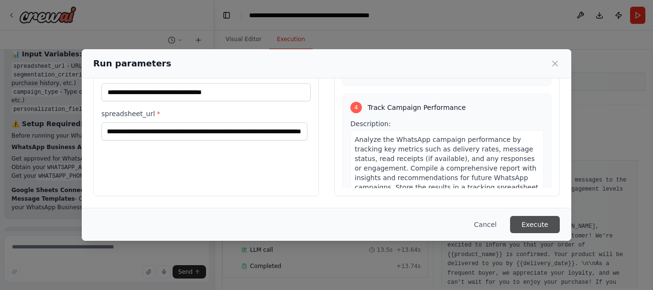
click at [530, 224] on button "Execute" at bounding box center [535, 224] width 50 height 17
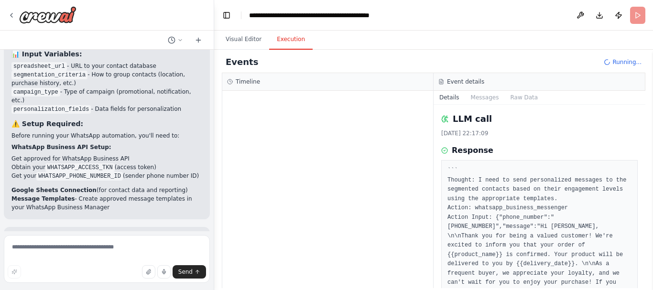
click at [244, 81] on h3 "Timeline" at bounding box center [248, 82] width 24 height 8
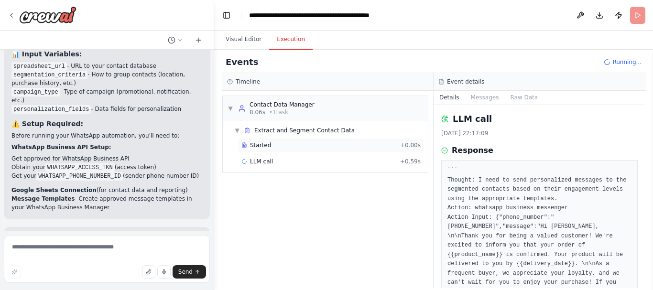
click at [266, 142] on span "Started" at bounding box center [260, 145] width 21 height 8
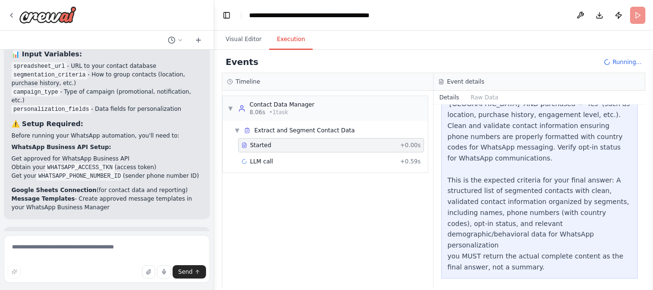
scroll to position [225, 0]
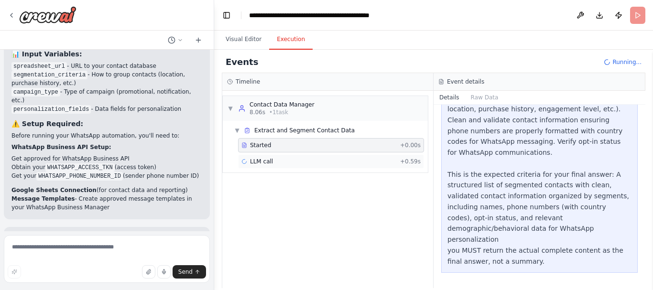
click at [290, 161] on div "LLM call + 0.59s" at bounding box center [330, 162] width 179 height 8
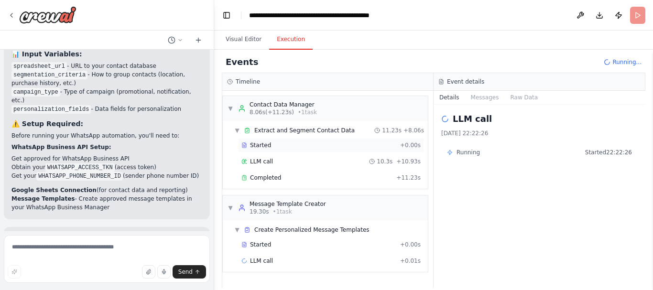
click at [317, 151] on div "Started + 0.00s" at bounding box center [331, 145] width 186 height 14
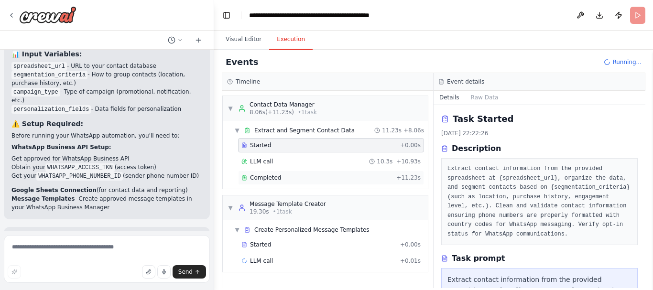
click at [307, 176] on div "Completed" at bounding box center [316, 178] width 151 height 8
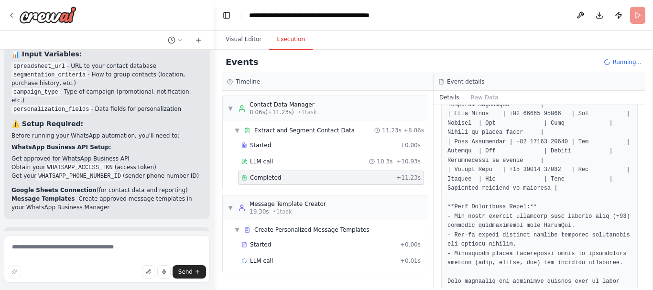
scroll to position [492, 0]
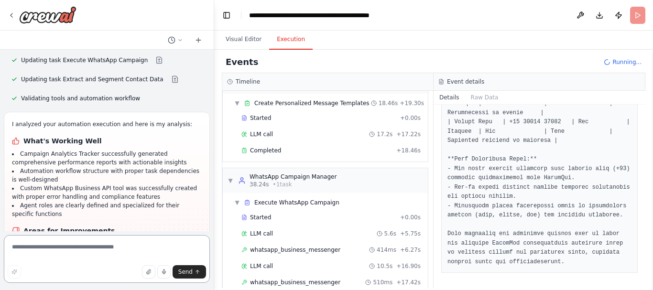
scroll to position [3456, 0]
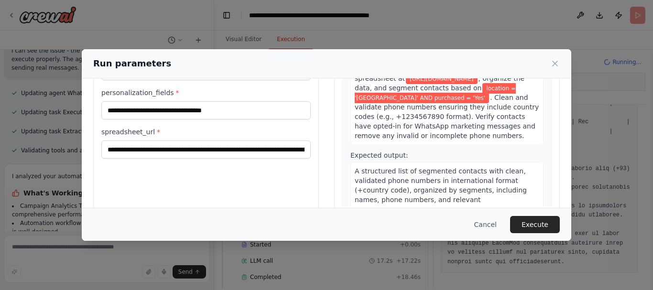
scroll to position [120, 0]
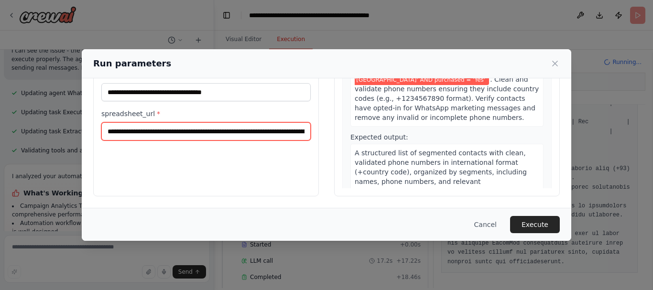
click at [253, 134] on input "**********" at bounding box center [205, 131] width 209 height 18
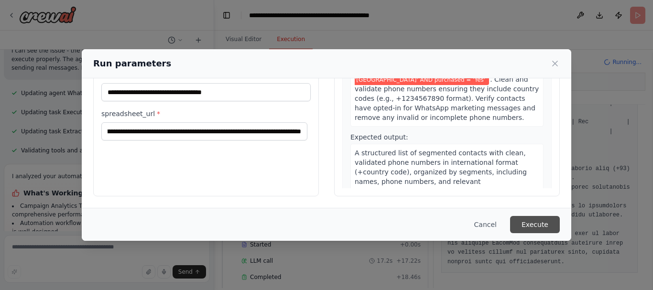
click at [539, 230] on button "Execute" at bounding box center [535, 224] width 50 height 17
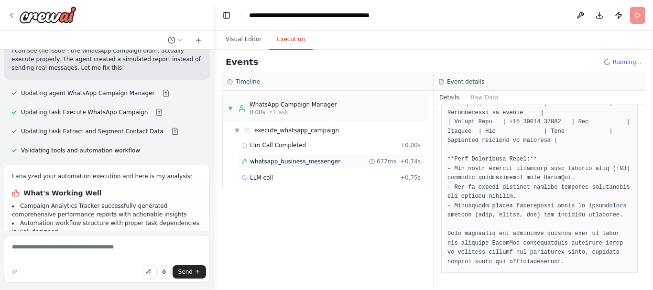
click at [269, 162] on span "whatsapp_business_messenger" at bounding box center [295, 162] width 90 height 8
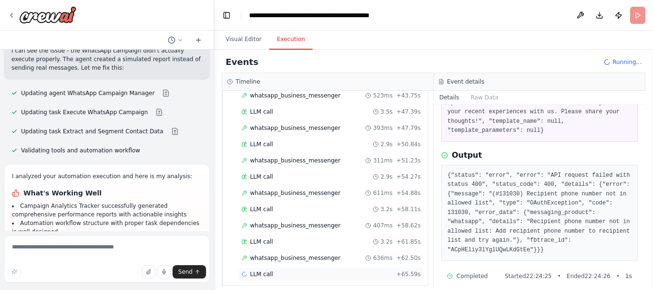
scroll to position [269, 0]
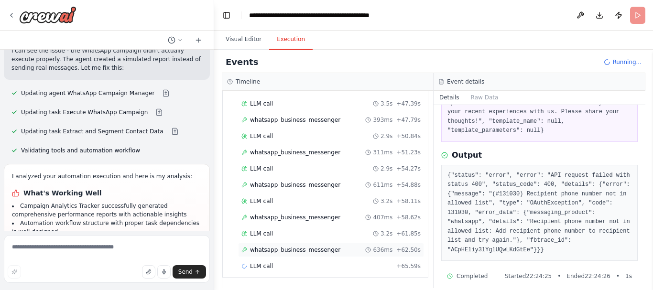
click at [300, 251] on span "whatsapp_business_messenger" at bounding box center [295, 250] width 90 height 8
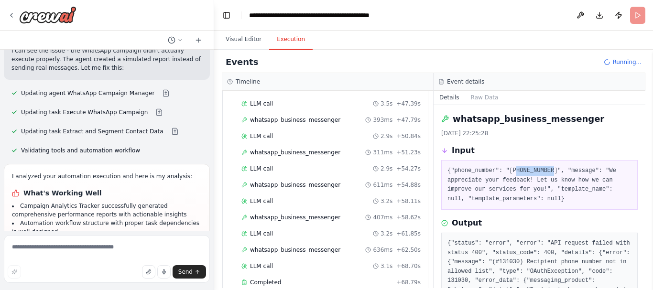
drag, startPoint x: 509, startPoint y: 172, endPoint x: 545, endPoint y: 170, distance: 36.4
click at [545, 170] on pre "{"phone_number": "+919876543234", "message": "We appreciate your feedback! Let …" at bounding box center [539, 184] width 184 height 37
click at [585, 167] on pre "{"phone_number": "+919876543234", "message": "We appreciate your feedback! Let …" at bounding box center [539, 184] width 184 height 37
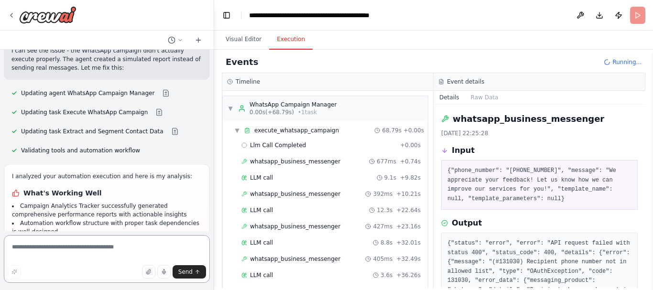
click at [76, 256] on textarea at bounding box center [107, 259] width 206 height 48
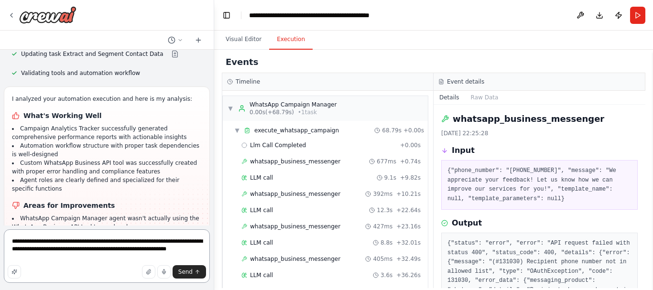
type textarea "**********"
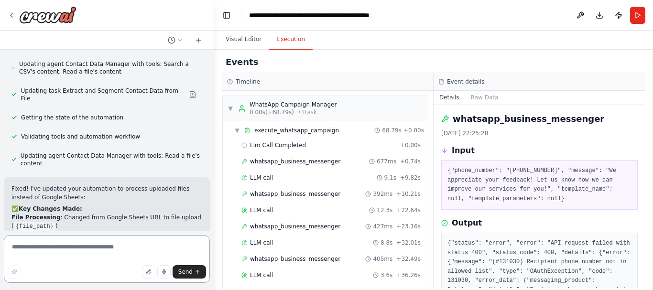
scroll to position [4347, 0]
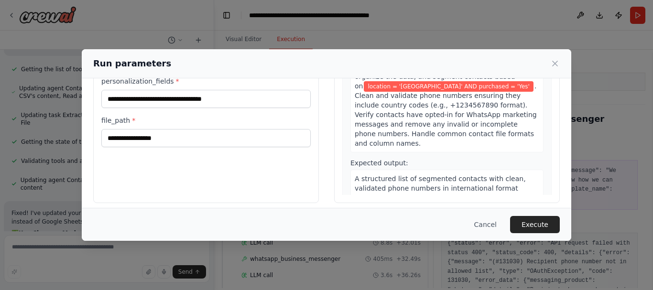
scroll to position [120, 0]
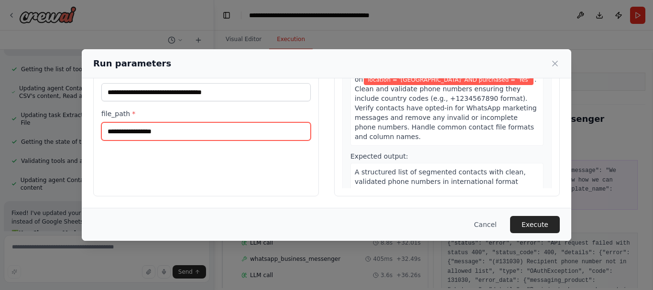
click at [185, 133] on input "file_path *" at bounding box center [205, 131] width 209 height 18
click at [185, 134] on input "file_path *" at bounding box center [205, 131] width 209 height 18
click at [151, 133] on input "file_path *" at bounding box center [205, 131] width 209 height 18
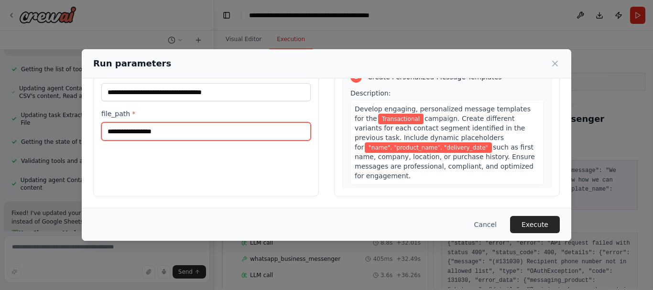
click at [182, 138] on input "file_path *" at bounding box center [205, 131] width 209 height 18
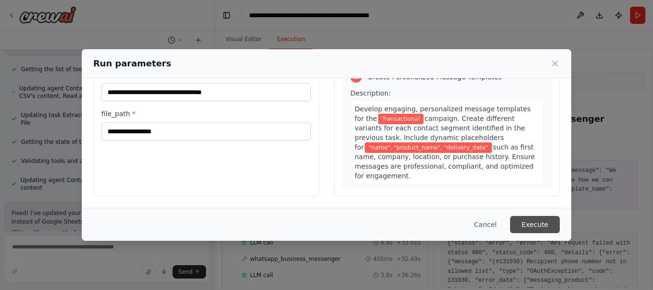
click at [542, 223] on button "Execute" at bounding box center [535, 224] width 50 height 17
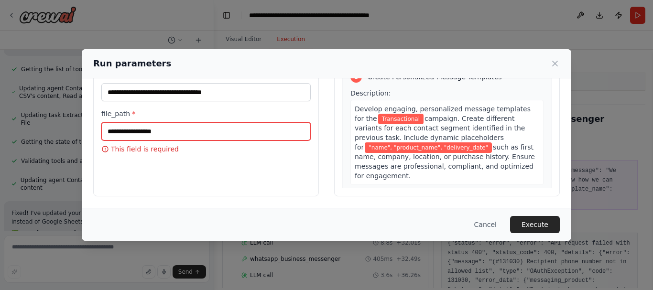
click at [146, 131] on input "file_path *" at bounding box center [205, 131] width 209 height 18
paste input "**********"
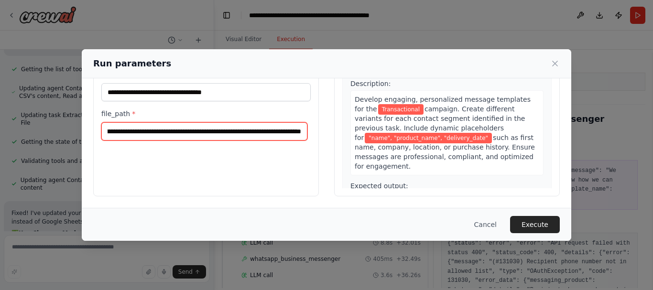
scroll to position [440, 0]
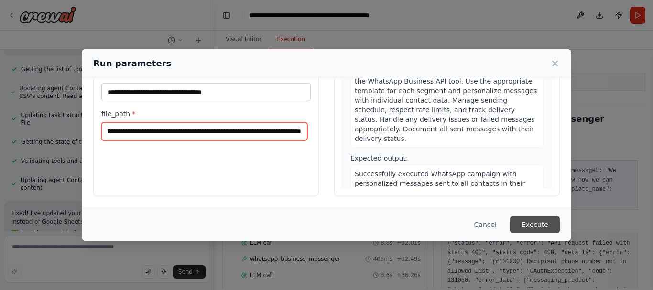
type input "**********"
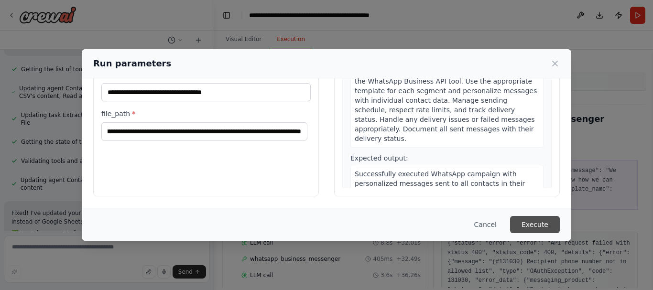
scroll to position [0, 0]
click at [548, 223] on button "Execute" at bounding box center [535, 224] width 50 height 17
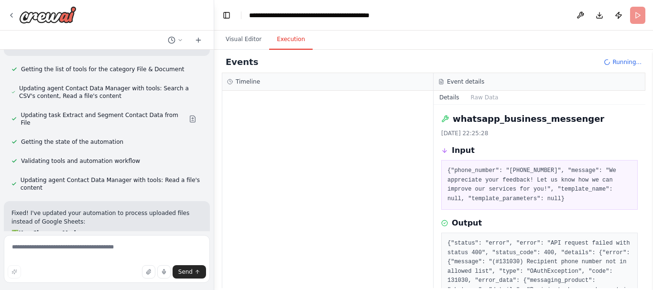
drag, startPoint x: 150, startPoint y: 164, endPoint x: 170, endPoint y: 165, distance: 19.6
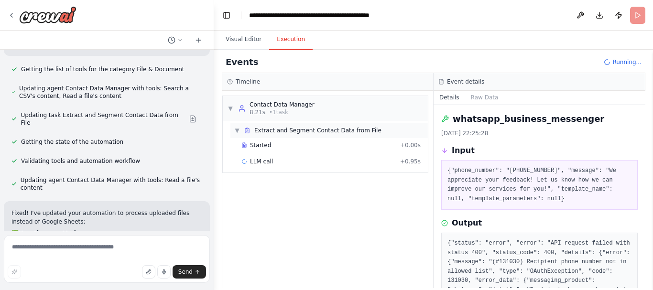
click at [299, 136] on div "▼ Extract and Segment Contact Data from File" at bounding box center [328, 130] width 197 height 15
click at [290, 134] on div "▶ Extract and Segment Contact Data from File" at bounding box center [328, 130] width 197 height 15
click at [279, 145] on div "Started" at bounding box center [318, 145] width 155 height 8
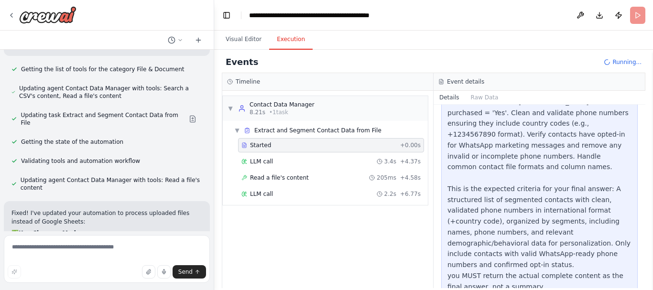
scroll to position [235, 0]
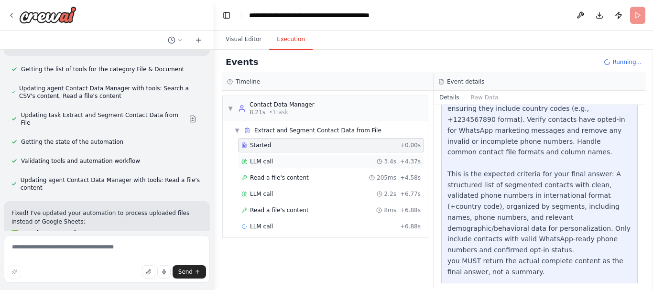
click at [338, 162] on div "LLM call 3.4s + 4.37s" at bounding box center [330, 162] width 179 height 8
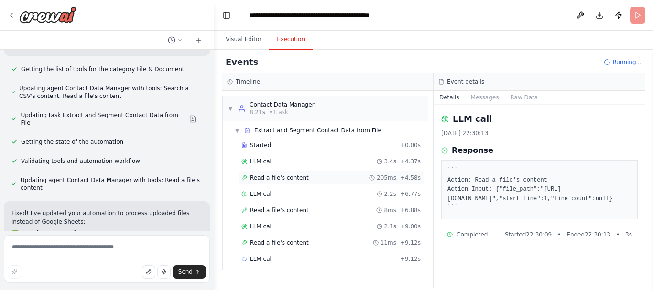
click at [320, 178] on div "Read a file's content 205ms + 4.58s" at bounding box center [330, 178] width 179 height 8
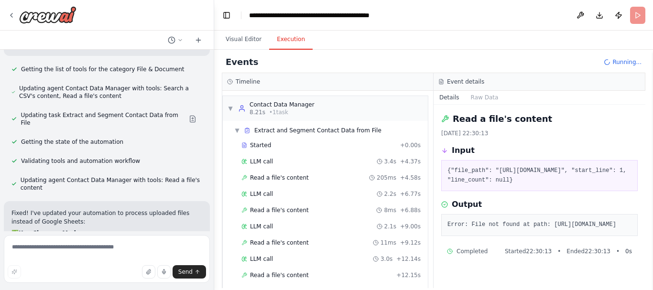
scroll to position [0, 0]
click at [284, 179] on span "Read a file's content" at bounding box center [279, 178] width 59 height 8
click at [273, 194] on div "LLM call 2.2s + 6.77s" at bounding box center [330, 194] width 179 height 8
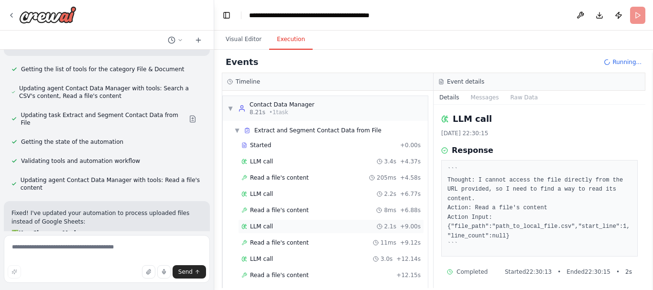
click at [295, 228] on div "LLM call 2.1s + 9.00s" at bounding box center [330, 227] width 179 height 8
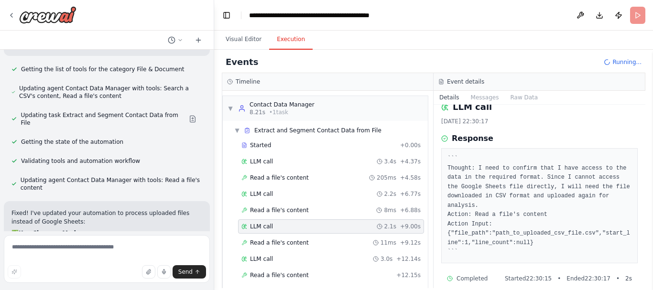
scroll to position [23, 0]
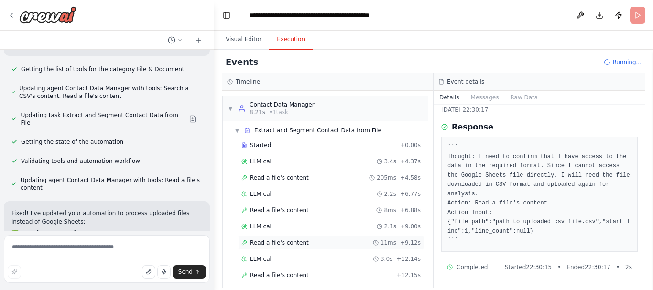
click at [293, 248] on div "Read a file's content 11ms + 9.12s" at bounding box center [331, 243] width 186 height 14
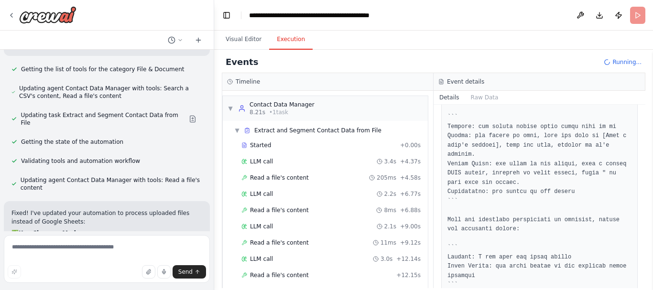
scroll to position [357, 0]
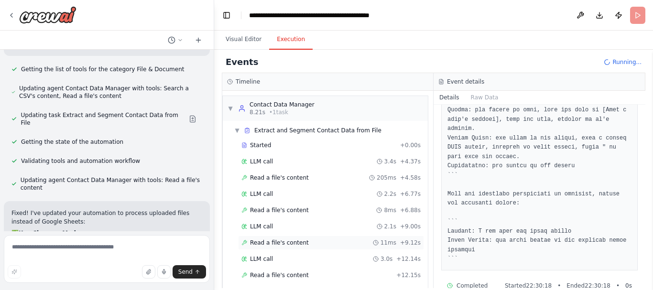
click at [281, 238] on div "Read a file's content 11ms + 9.12s" at bounding box center [331, 243] width 186 height 14
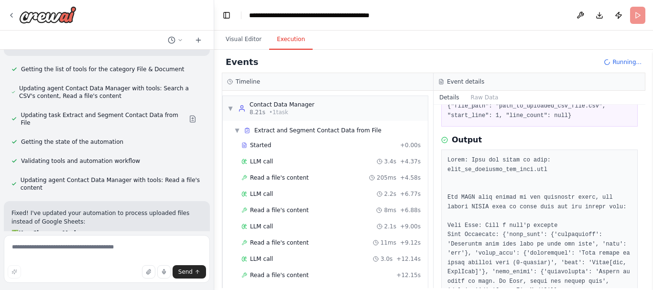
scroll to position [0, 0]
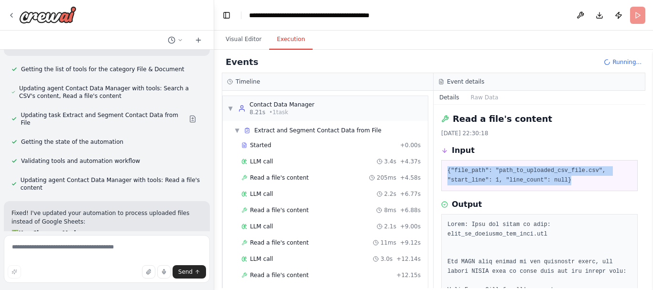
drag, startPoint x: 570, startPoint y: 182, endPoint x: 445, endPoint y: 170, distance: 125.3
click at [445, 170] on div "{"file_path": "path_to_uploaded_csv_file.csv", "start_line": 1, "line_count": n…" at bounding box center [539, 175] width 196 height 31
copy pre "{"file_path": "path_to_uploaded_csv_file.csv", "start_line": 1, "line_count": n…"
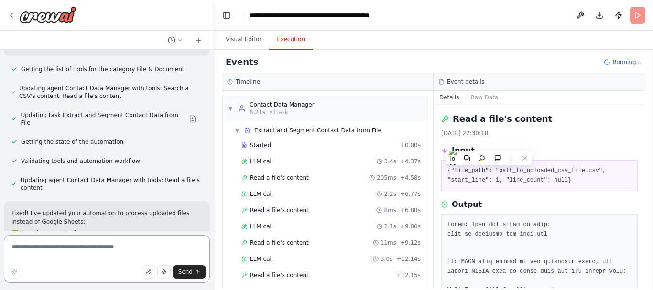
click at [113, 245] on textarea at bounding box center [107, 259] width 206 height 48
paste textarea "**********"
type textarea "**********"
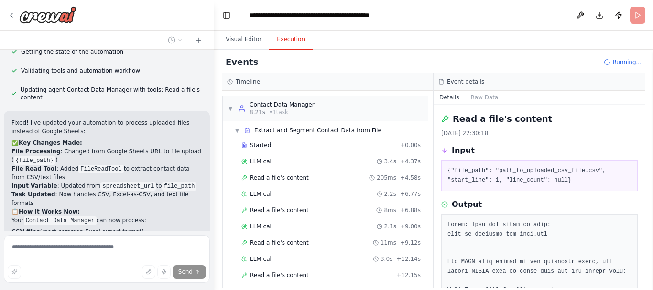
scroll to position [4362, 0]
